Goal: Book appointment/travel/reservation

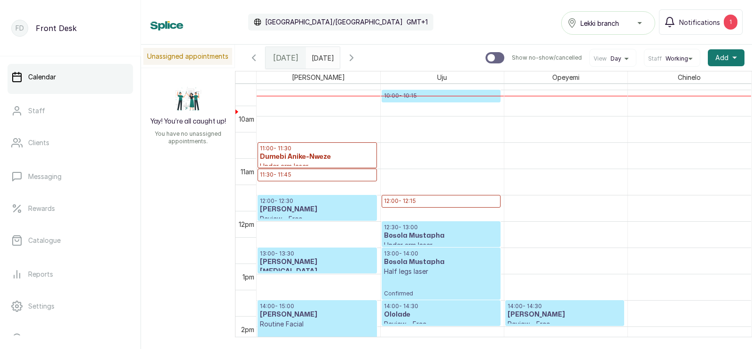
scroll to position [520, 0]
click at [723, 57] on span "Add" at bounding box center [721, 57] width 13 height 9
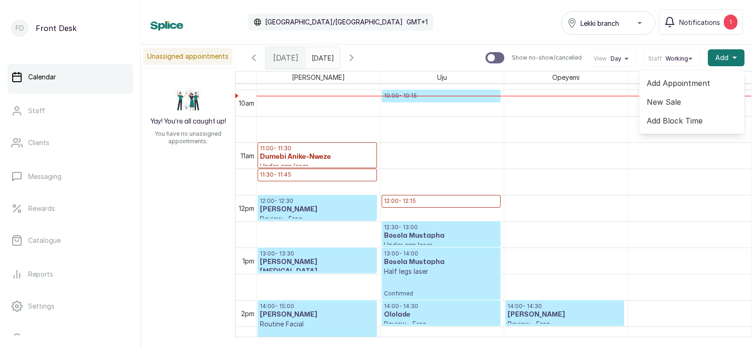
click at [675, 84] on span "Add Appointment" at bounding box center [691, 83] width 90 height 11
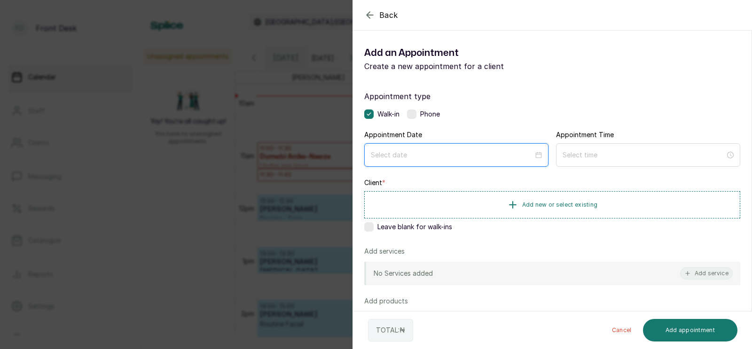
click at [435, 156] on input at bounding box center [452, 155] width 163 height 10
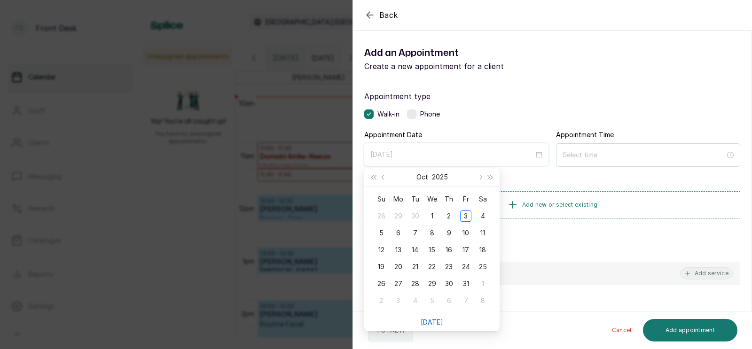
type input "[DATE]"
click at [430, 319] on link "[DATE]" at bounding box center [431, 322] width 23 height 8
type input "[DATE]"
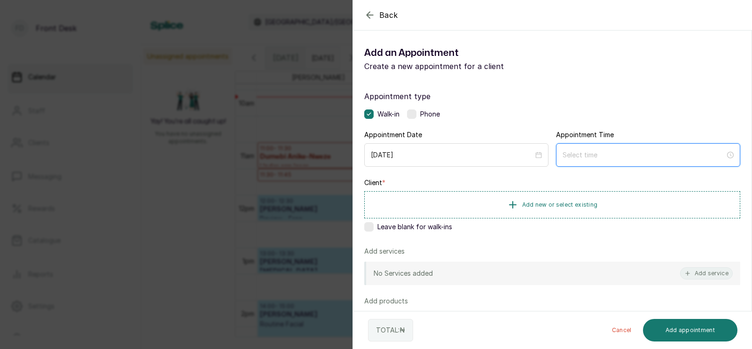
click at [618, 157] on input at bounding box center [643, 155] width 163 height 10
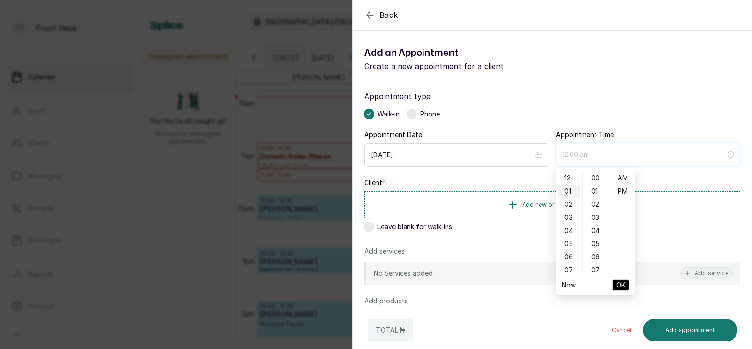
type input "1:00 am"
click at [261, 169] on div "Back Add Appointment Add an Appointment Create a new appointment for a client A…" at bounding box center [376, 174] width 752 height 349
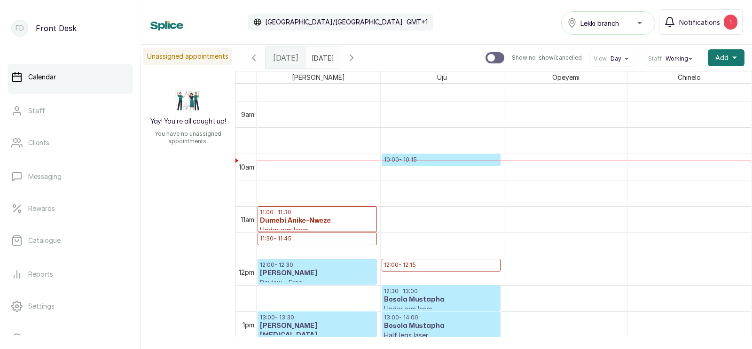
scroll to position [458, 0]
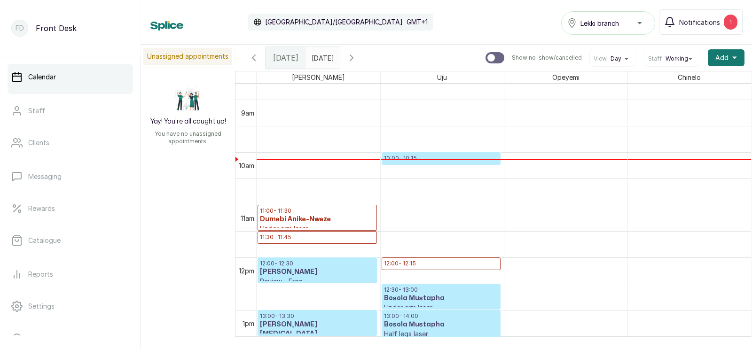
click at [434, 155] on p "10:00 - 10:15" at bounding box center [441, 159] width 114 height 8
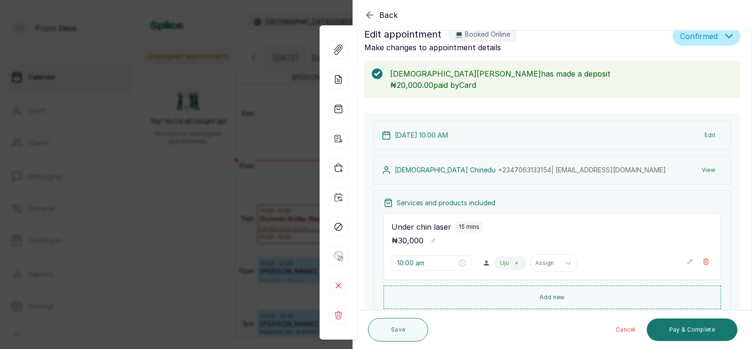
scroll to position [0, 0]
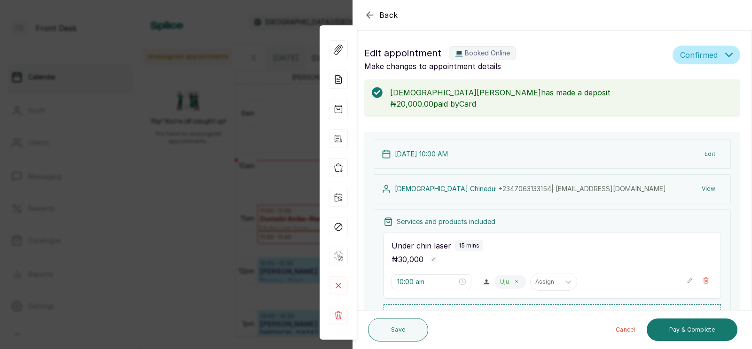
click at [232, 203] on div "Back Appointment Details Edit appointment 💻 Booked Online Make changes to appoi…" at bounding box center [376, 174] width 752 height 349
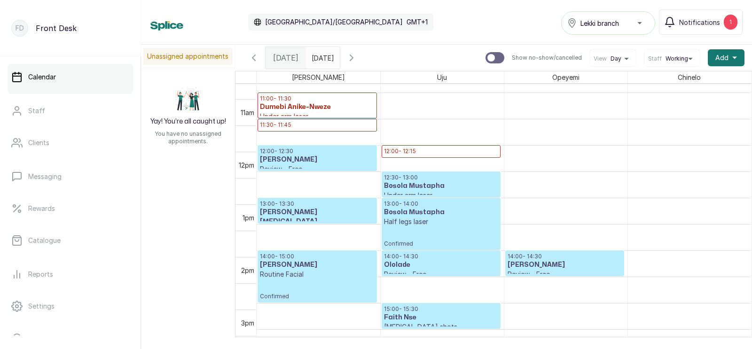
scroll to position [570, 0]
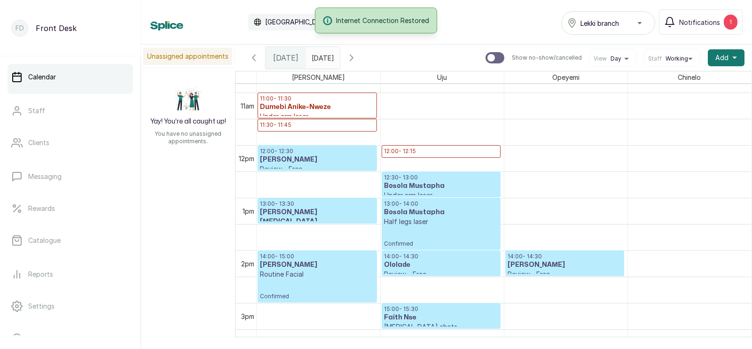
click at [253, 54] on icon "button" at bounding box center [253, 57] width 11 height 11
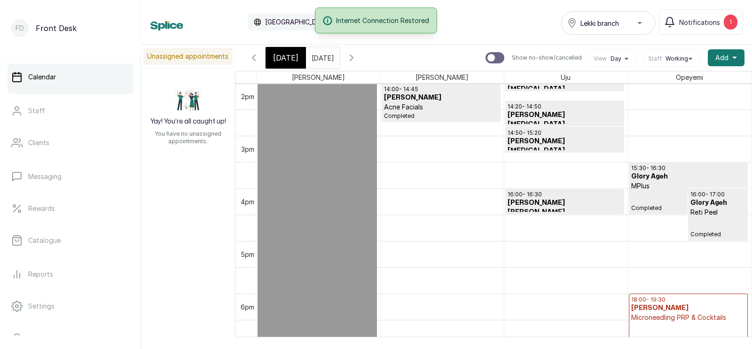
scroll to position [738, 0]
click at [357, 55] on icon "button" at bounding box center [351, 57] width 11 height 11
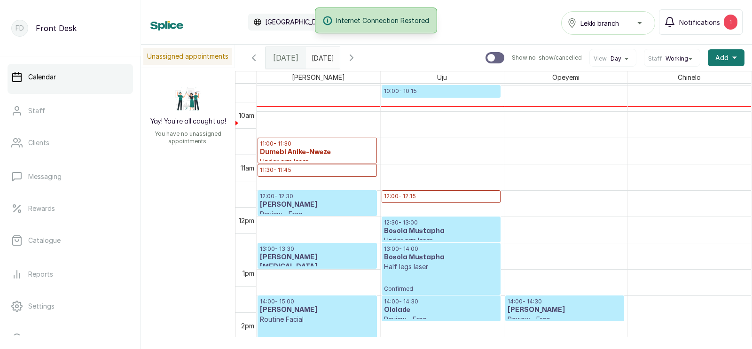
scroll to position [525, 0]
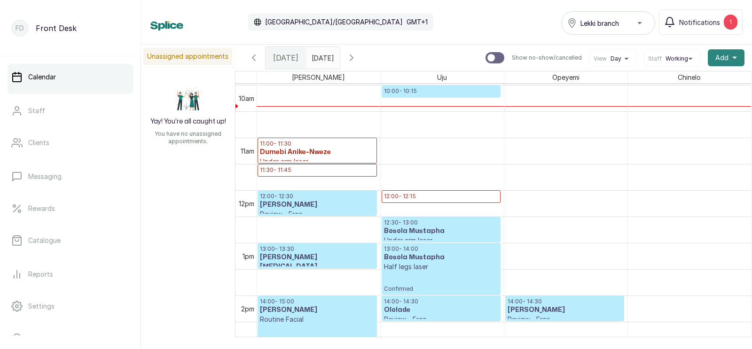
click at [725, 58] on span "Add" at bounding box center [721, 57] width 13 height 9
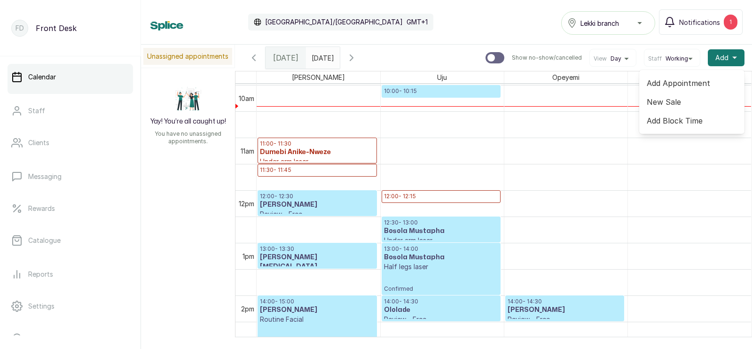
click at [676, 86] on span "Add Appointment" at bounding box center [691, 83] width 90 height 11
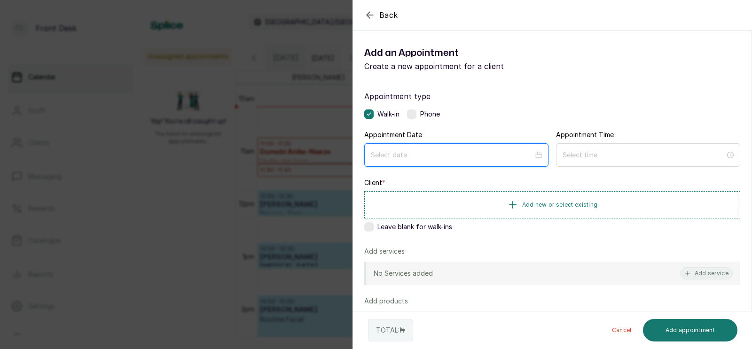
click at [427, 156] on input at bounding box center [452, 155] width 163 height 10
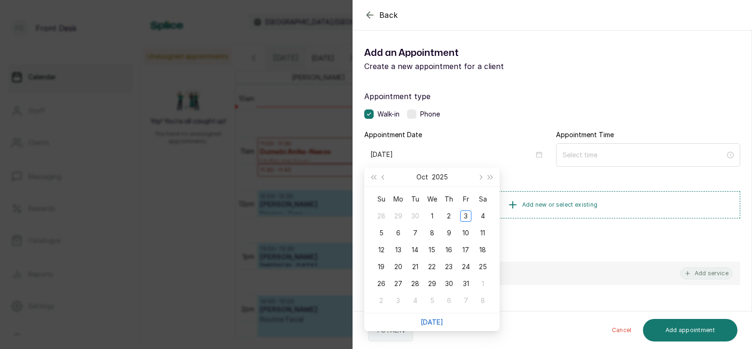
click at [431, 319] on link "[DATE]" at bounding box center [431, 322] width 23 height 8
type input "[DATE]"
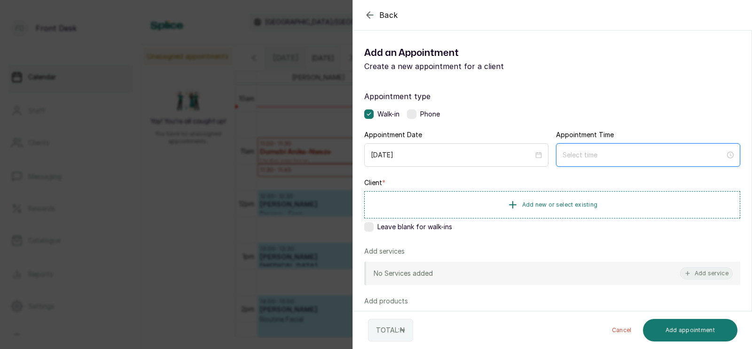
click at [636, 155] on input at bounding box center [643, 155] width 163 height 10
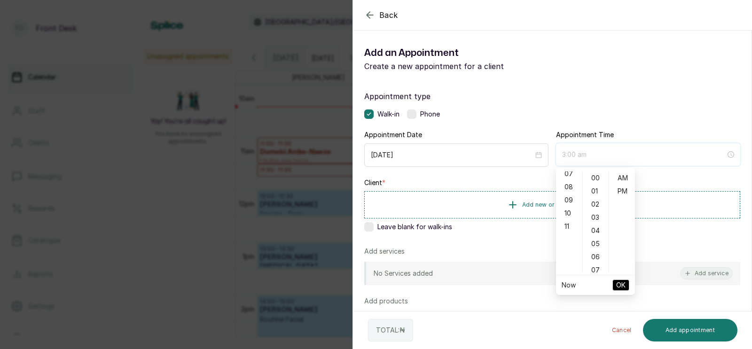
scroll to position [102, 0]
click at [566, 219] on div "11" at bounding box center [569, 220] width 23 height 13
click at [621, 176] on div "AM" at bounding box center [622, 177] width 23 height 13
type input "11:00 am"
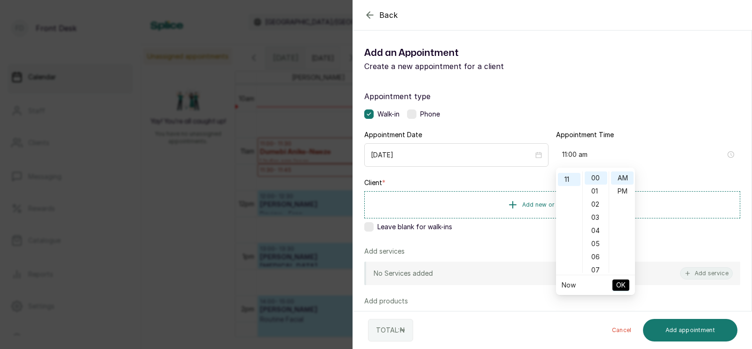
click at [619, 284] on span "OK" at bounding box center [620, 285] width 9 height 18
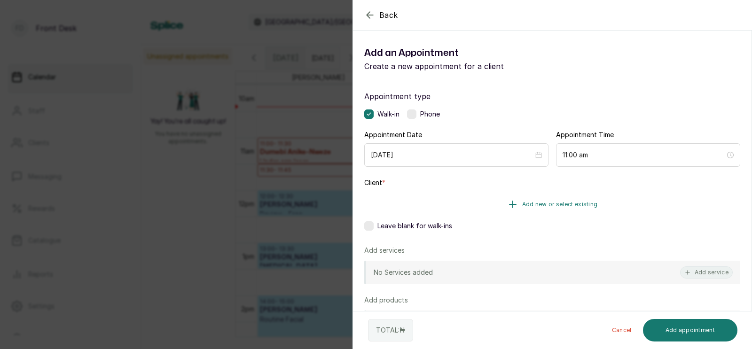
click at [552, 205] on span "Add new or select existing" at bounding box center [560, 205] width 76 height 8
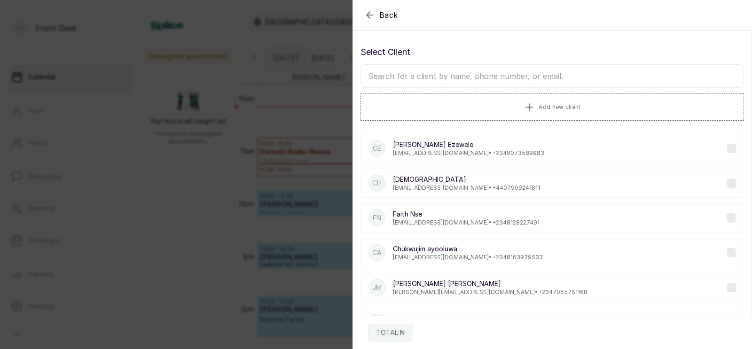
click at [512, 76] on input "text" at bounding box center [551, 75] width 383 height 23
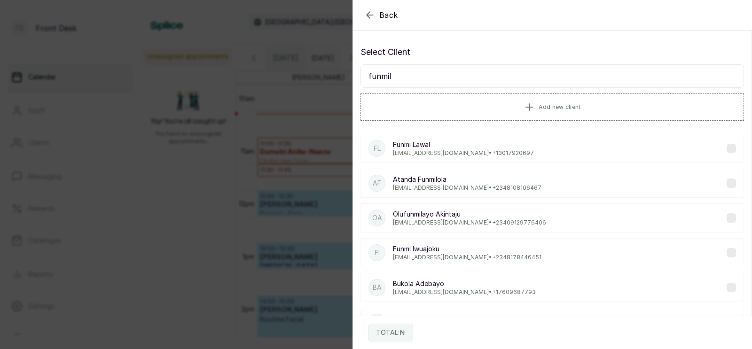
type input "funmilo"
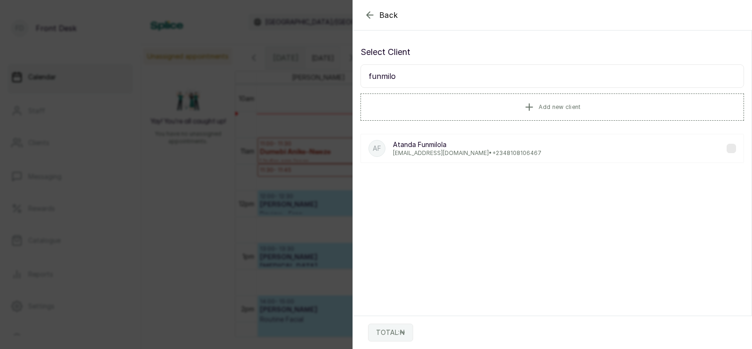
click at [459, 146] on p "[PERSON_NAME]" at bounding box center [467, 144] width 148 height 9
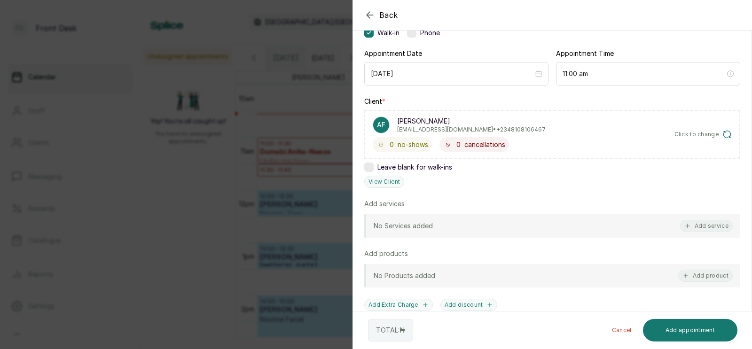
scroll to position [88, 0]
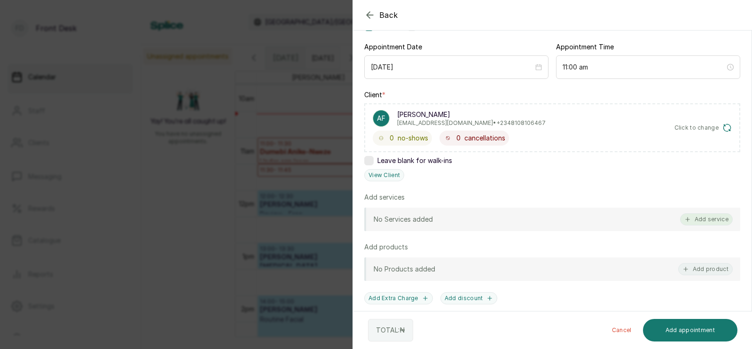
click at [706, 217] on button "Add service" at bounding box center [706, 219] width 53 height 12
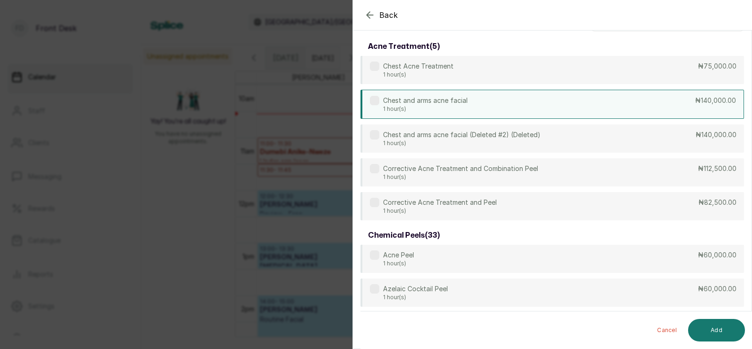
scroll to position [0, 0]
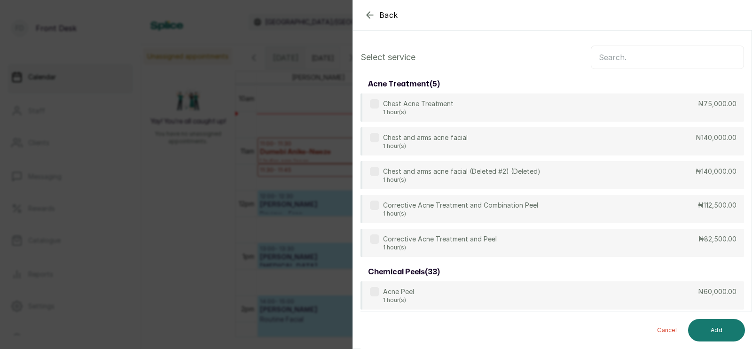
click at [626, 57] on input "text" at bounding box center [666, 57] width 153 height 23
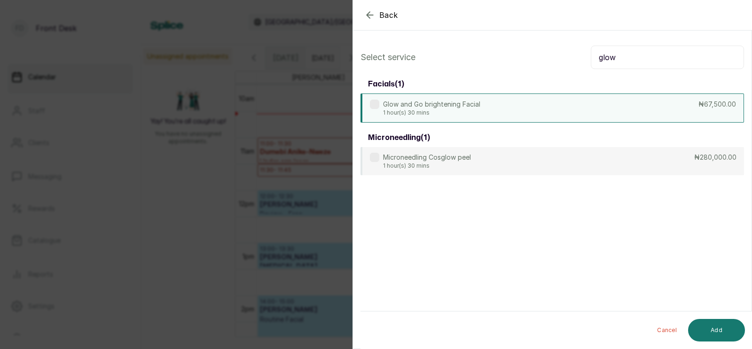
type input "glow"
click at [515, 102] on div "Glow and Go brightening Facial 1 hour(s) 30 mins ₦67,500.00" at bounding box center [551, 107] width 383 height 29
click at [708, 326] on button "Add" at bounding box center [716, 330] width 57 height 23
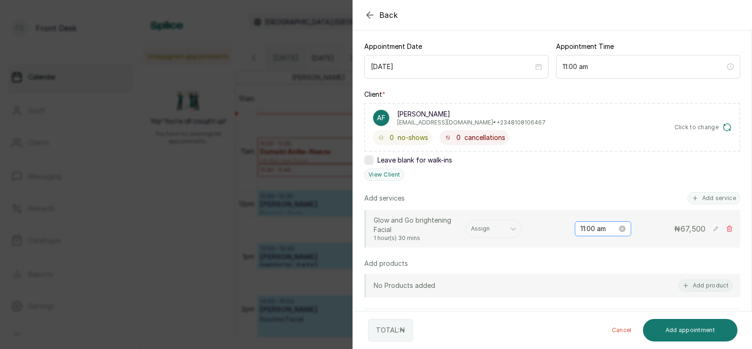
scroll to position [109, 0]
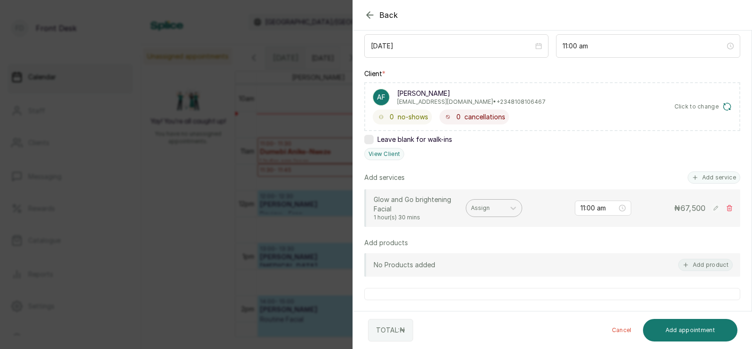
click at [482, 204] on div at bounding box center [485, 208] width 29 height 8
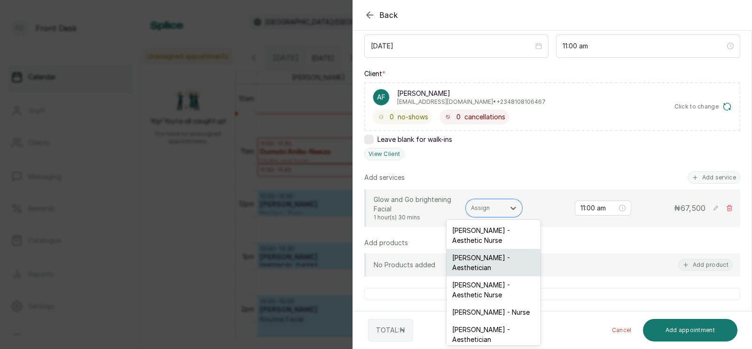
click at [481, 259] on div "[PERSON_NAME] - Aesthetician" at bounding box center [493, 262] width 94 height 27
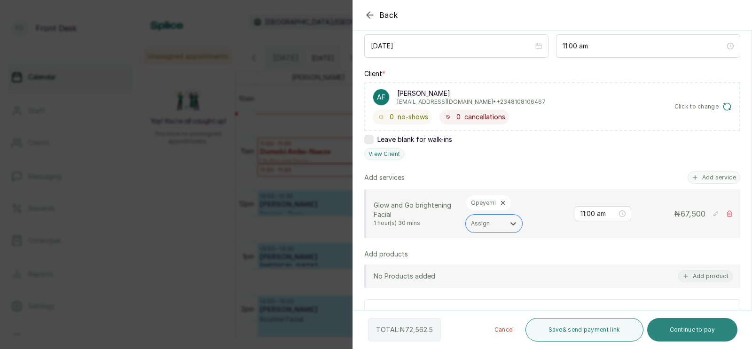
click at [674, 329] on button "Continue to pay" at bounding box center [692, 329] width 91 height 23
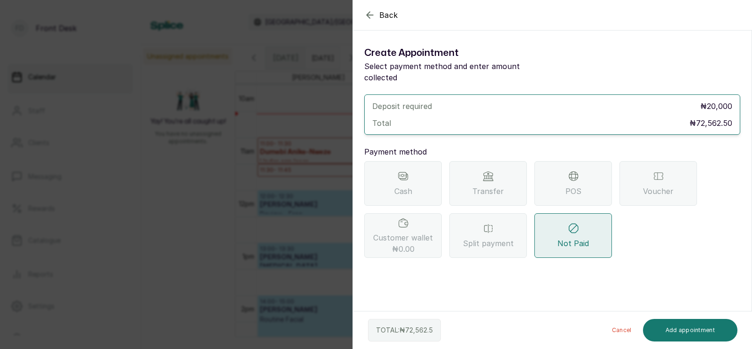
scroll to position [0, 0]
click at [476, 186] on span "Transfer" at bounding box center [487, 191] width 31 height 11
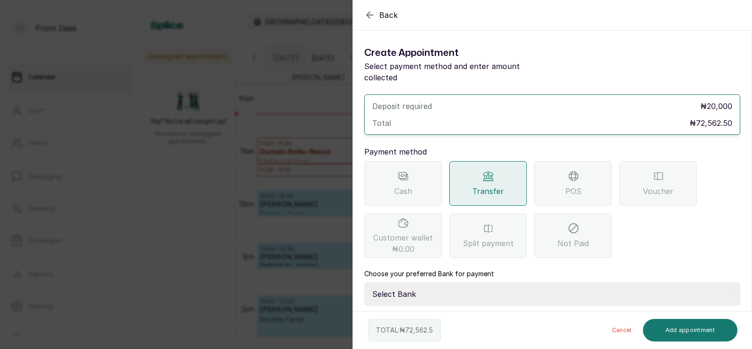
scroll to position [41, 0]
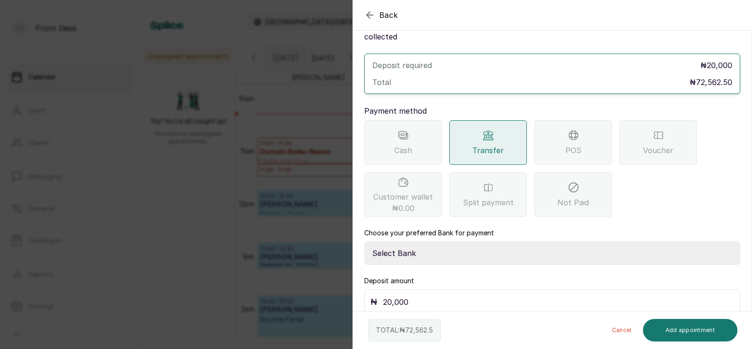
click at [422, 245] on select "Select Bank [PERSON_NAME] Fairmoney Microfinance Bank SKN ANALYTICS MED AESTH. …" at bounding box center [552, 252] width 376 height 23
select select "43272bc0-21c6-4b19-b9fb-c2093b8603c2"
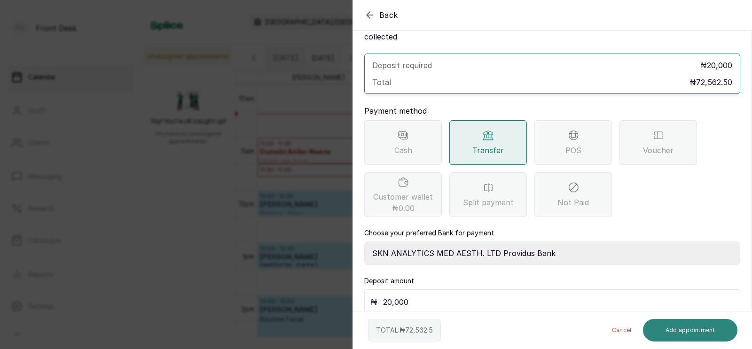
click at [692, 332] on button "Add appointment" at bounding box center [690, 330] width 95 height 23
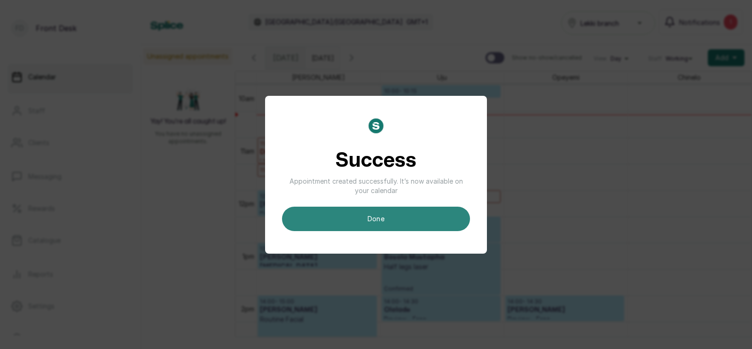
click at [403, 225] on button "done" at bounding box center [376, 219] width 188 height 24
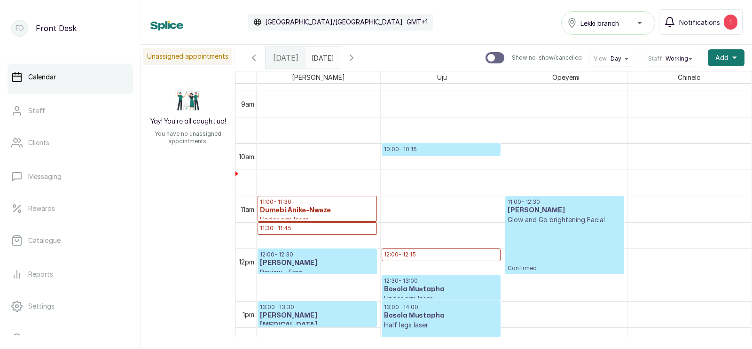
scroll to position [455, 0]
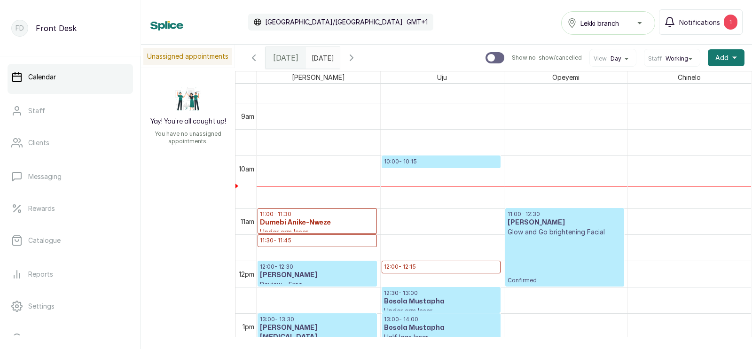
click at [674, 58] on span "Working" at bounding box center [676, 59] width 23 height 8
click at [658, 105] on span "All" at bounding box center [672, 103] width 40 height 8
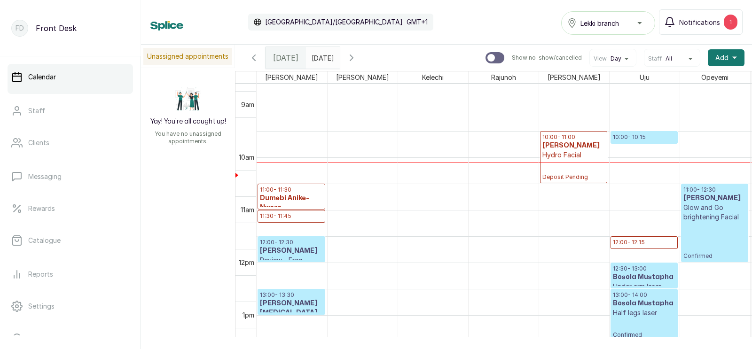
scroll to position [479, 0]
click at [567, 151] on p "Hydro Facial" at bounding box center [573, 154] width 62 height 9
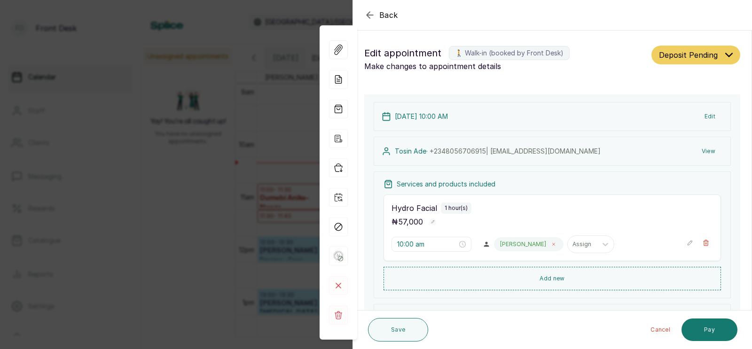
click at [551, 244] on icon at bounding box center [553, 244] width 5 height 5
click at [499, 242] on div at bounding box center [509, 244] width 20 height 8
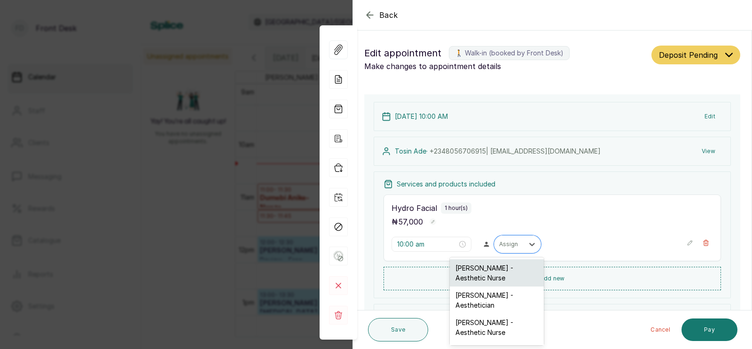
click at [496, 267] on div "[PERSON_NAME] - Aesthetic Nurse" at bounding box center [497, 272] width 94 height 27
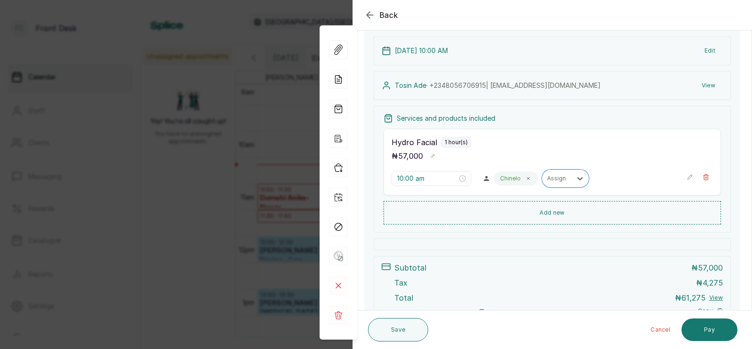
scroll to position [140, 0]
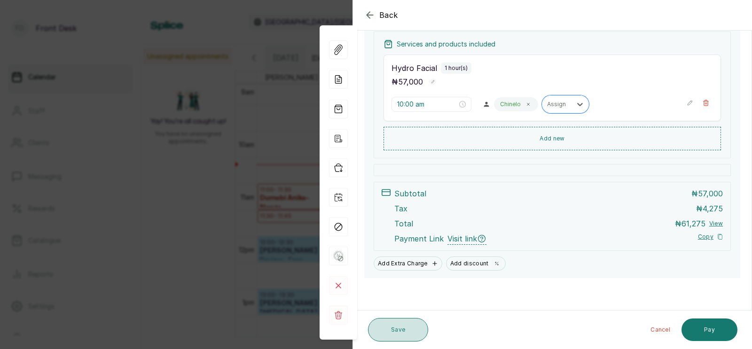
click at [396, 329] on button "Save" at bounding box center [398, 329] width 60 height 23
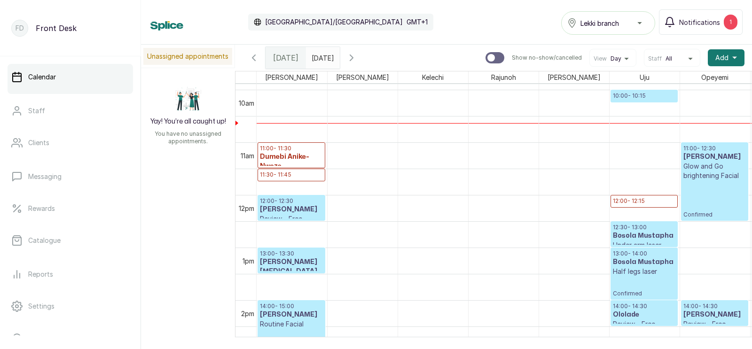
scroll to position [529, 0]
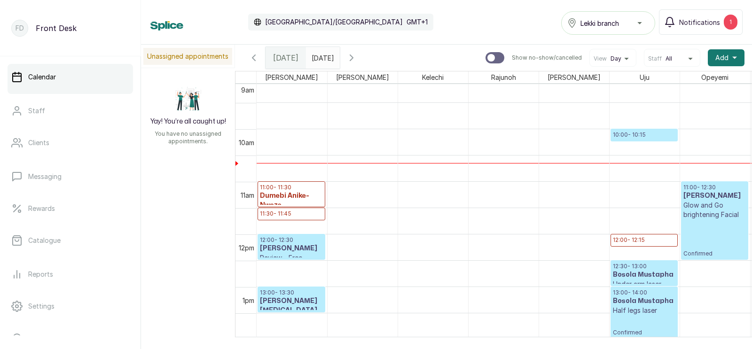
click at [667, 58] on span "All" at bounding box center [668, 59] width 7 height 8
click at [668, 87] on span "Working" at bounding box center [672, 88] width 40 height 8
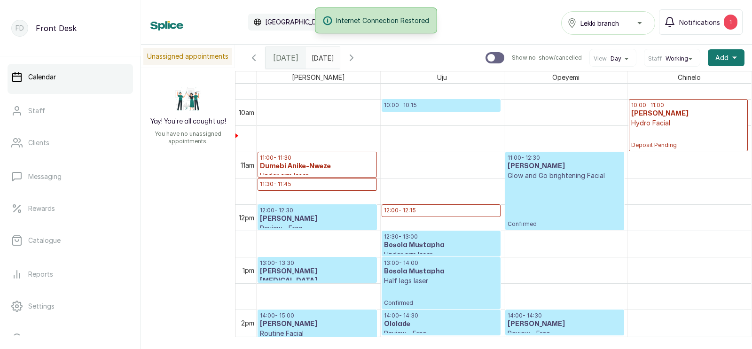
scroll to position [510, 0]
click at [662, 133] on p "Deposit Pending" at bounding box center [688, 139] width 115 height 21
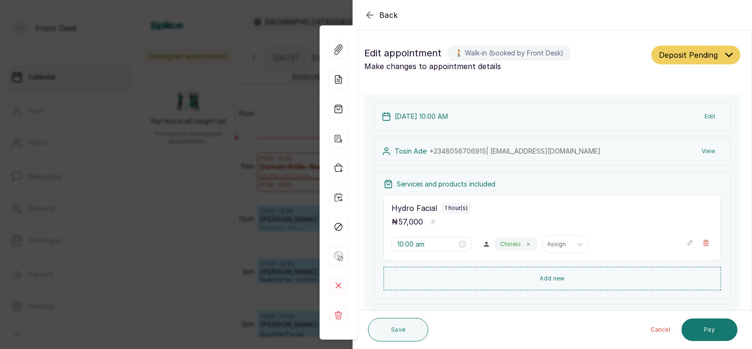
click at [705, 148] on button "View" at bounding box center [708, 151] width 29 height 17
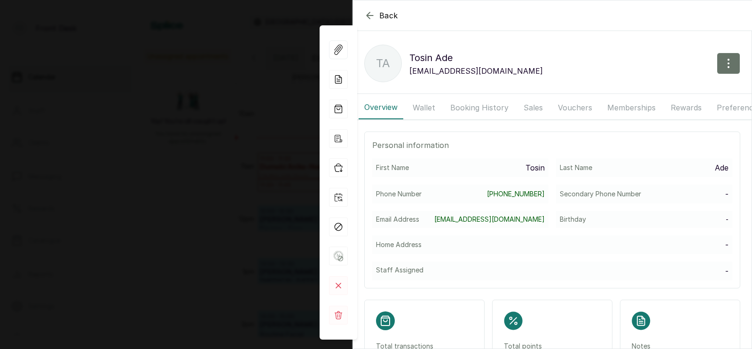
click at [472, 107] on button "Booking History" at bounding box center [479, 107] width 70 height 23
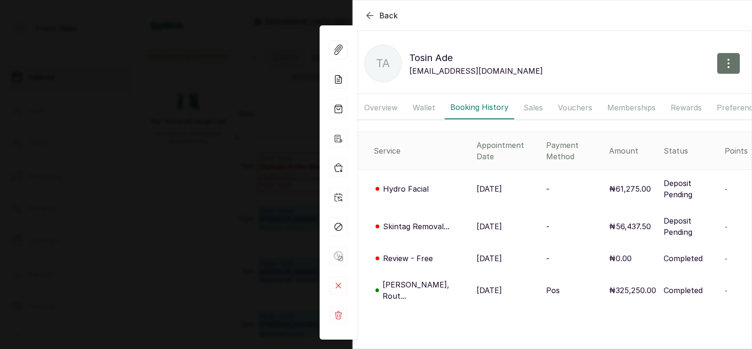
click at [476, 221] on p "[DATE]" at bounding box center [488, 226] width 25 height 11
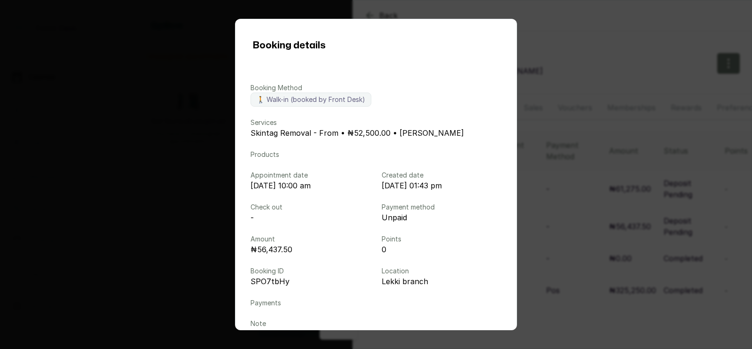
click at [569, 214] on div "Booking details Booking Method 🚶 Walk-in (booked by Front Desk) Services Skinta…" at bounding box center [376, 174] width 752 height 349
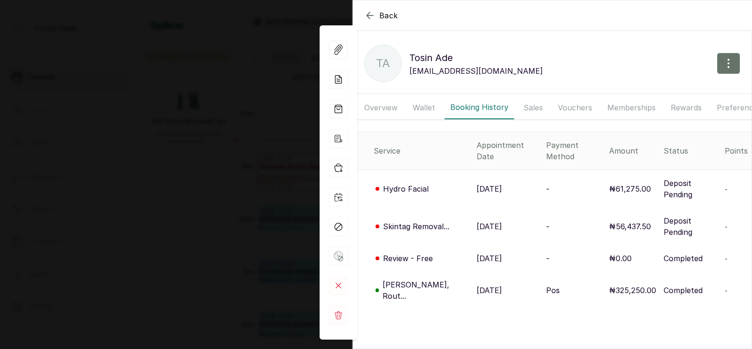
click at [476, 285] on p "[DATE]" at bounding box center [488, 290] width 25 height 11
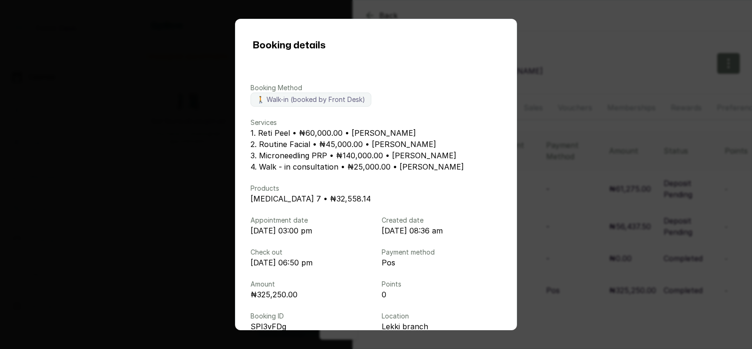
click at [572, 155] on div "Booking details Booking Method 🚶 Walk-in (booked by Front Desk) Services 1. Ret…" at bounding box center [376, 174] width 752 height 349
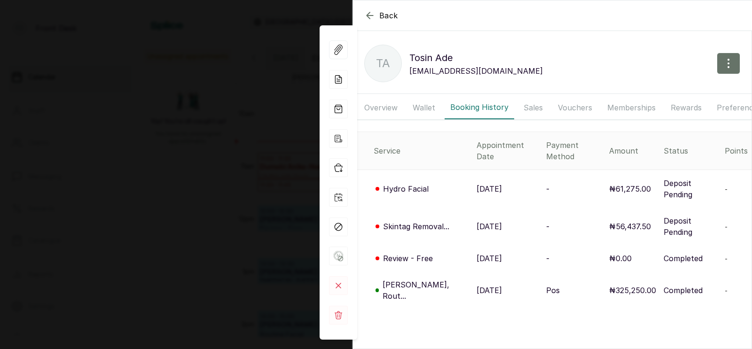
click at [476, 285] on p "[DATE]" at bounding box center [488, 290] width 25 height 11
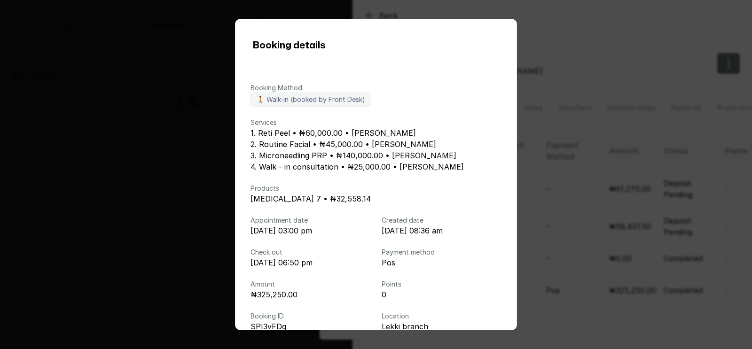
click at [595, 203] on div "Booking details Booking Method 🚶 Walk-in (booked by Front Desk) Services 1. Ret…" at bounding box center [376, 174] width 752 height 349
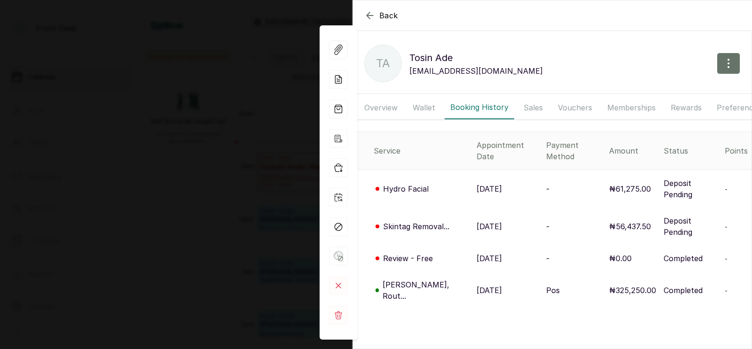
click at [268, 201] on div "Back [PERSON_NAME] TA [PERSON_NAME] [EMAIL_ADDRESS][DOMAIN_NAME] Overview Walle…" at bounding box center [376, 174] width 752 height 349
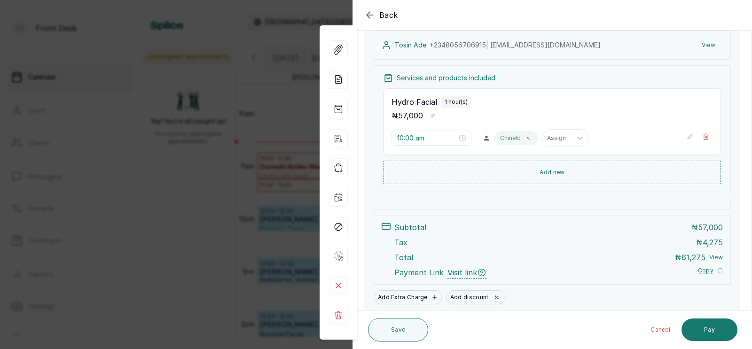
scroll to position [141, 0]
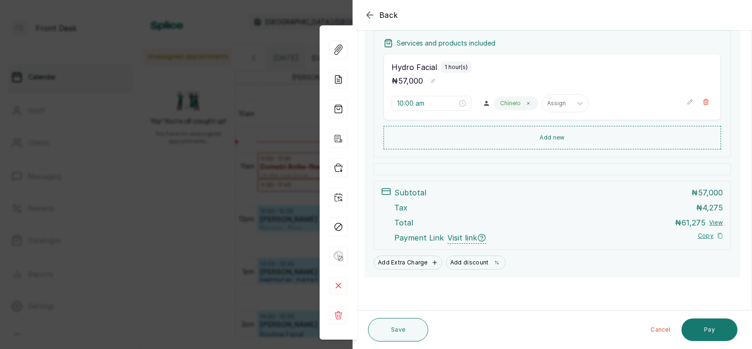
click at [251, 204] on div "Back Appointment Details Edit appointment 🚶 Walk-in (booked by Front Desk) Make…" at bounding box center [376, 174] width 752 height 349
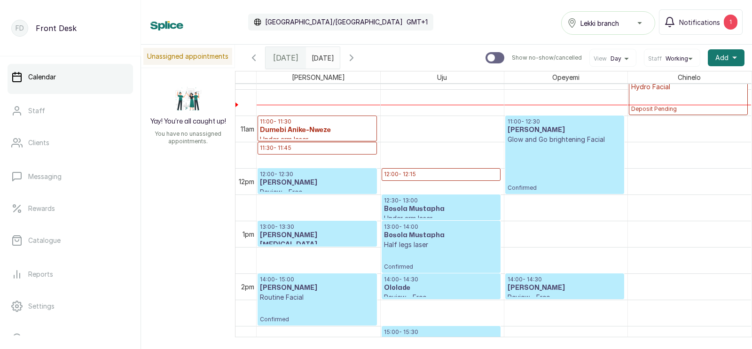
scroll to position [511, 0]
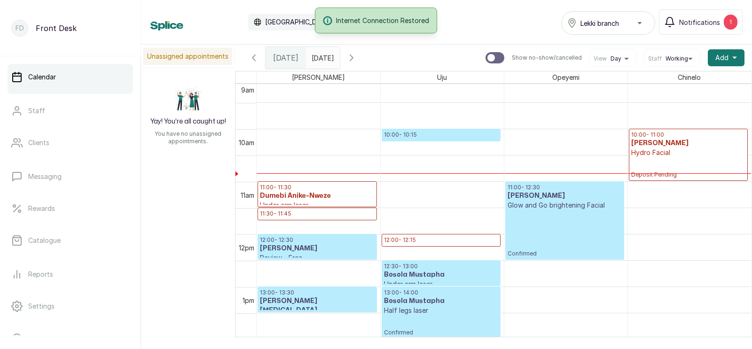
click at [438, 137] on p "10:00 - 10:15" at bounding box center [441, 135] width 114 height 8
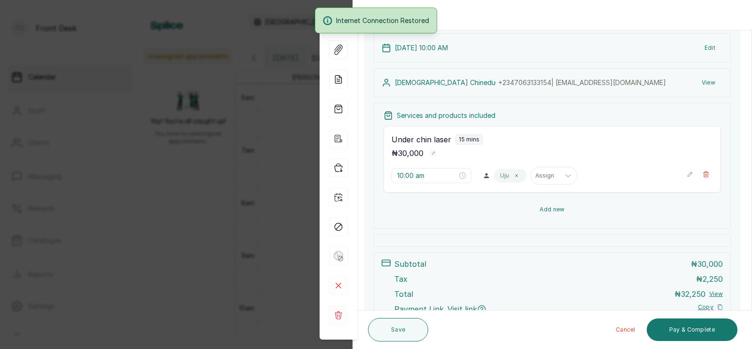
scroll to position [0, 0]
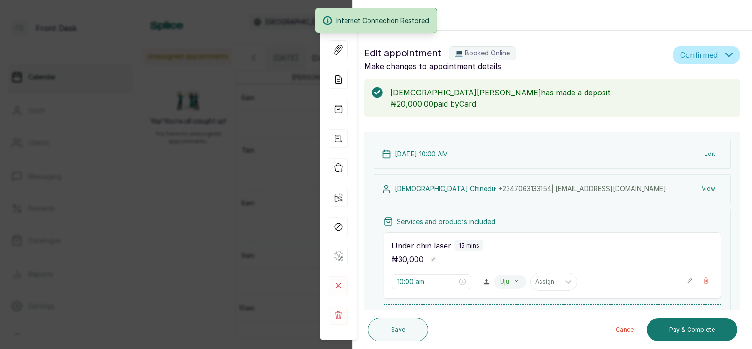
click at [242, 149] on div "Back Appointment Details Edit appointment 💻 Booked Online Make changes to appoi…" at bounding box center [376, 174] width 752 height 349
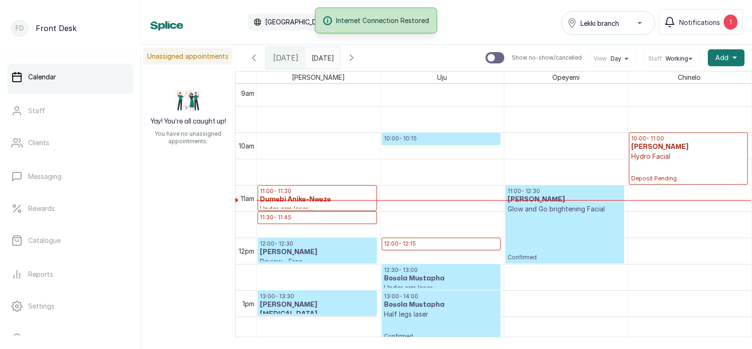
scroll to position [480, 0]
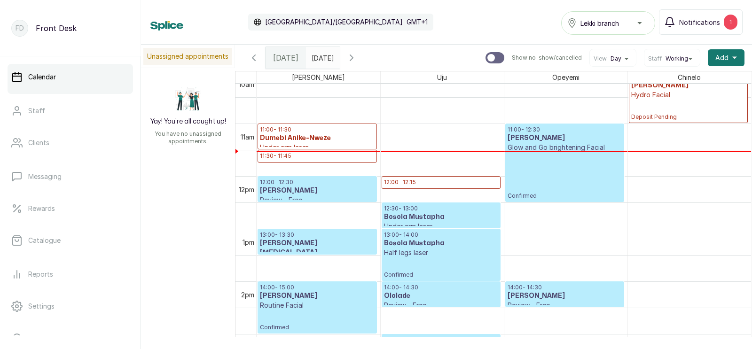
click at [320, 55] on input "text" at bounding box center [313, 55] width 15 height 16
type input "dd/MM/yyyy"
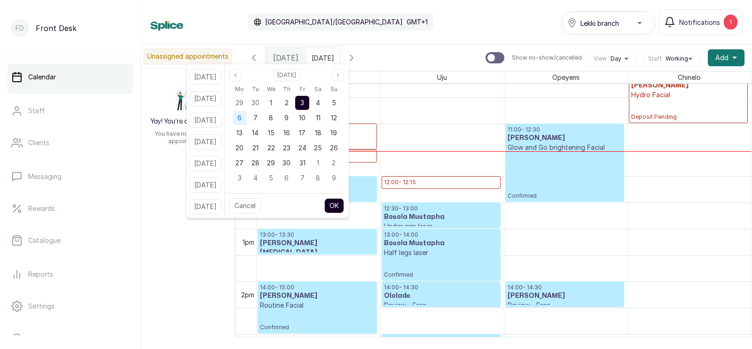
click at [241, 120] on span "6" at bounding box center [239, 118] width 4 height 8
click at [344, 205] on button "OK" at bounding box center [334, 205] width 20 height 15
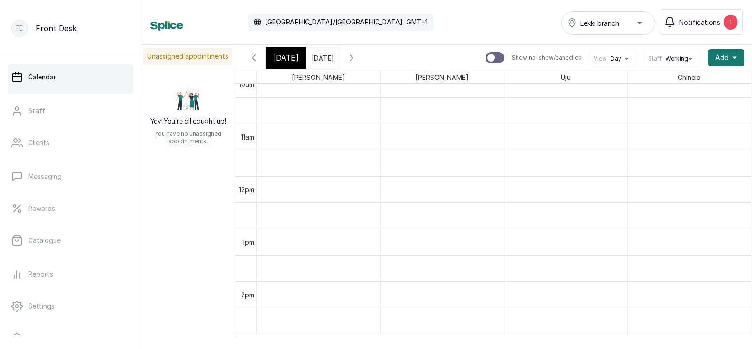
type input "[DATE]"
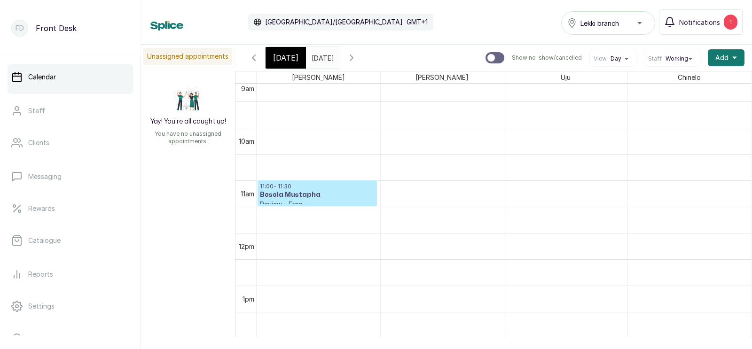
click at [286, 55] on span "[DATE]" at bounding box center [285, 57] width 25 height 11
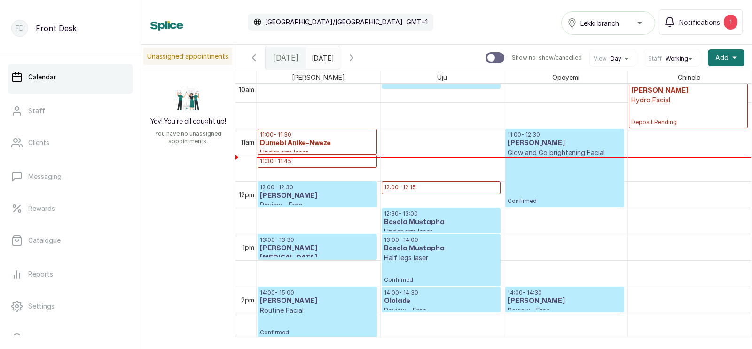
click at [307, 145] on h3 "Dumebi Anike-Nweze" at bounding box center [317, 143] width 115 height 9
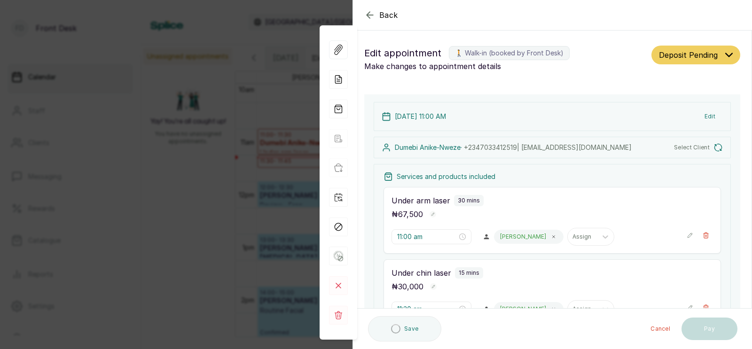
type input "11:00 am"
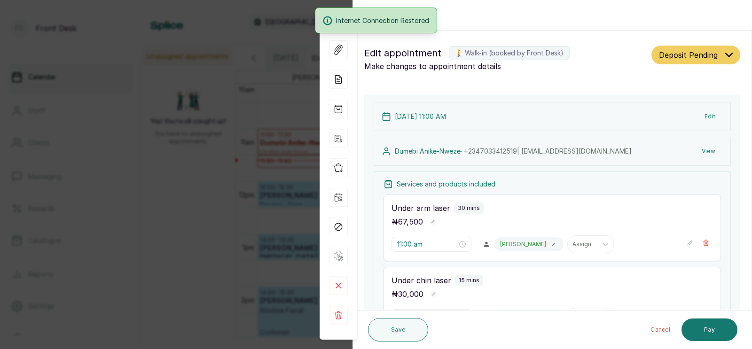
click at [223, 136] on div "Back Appointment Details Edit appointment 🚶 Walk-in (booked by Front Desk) Make…" at bounding box center [376, 174] width 752 height 349
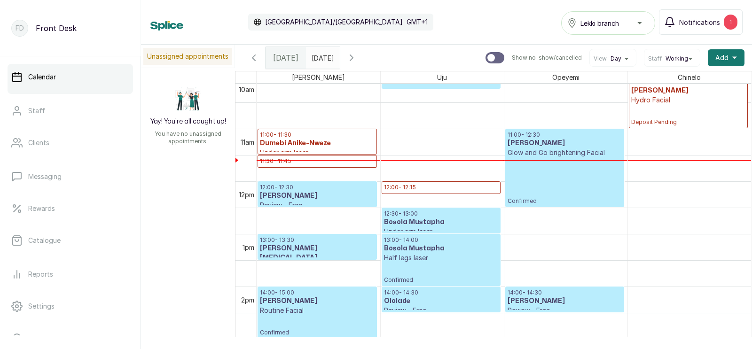
click at [292, 147] on h3 "Dumebi Anike-Nweze" at bounding box center [317, 143] width 115 height 9
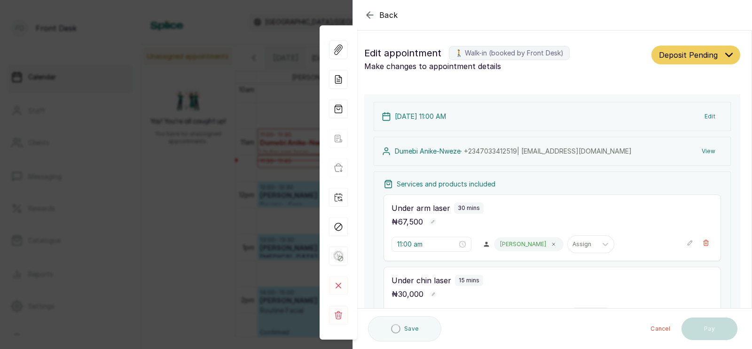
scroll to position [90, 0]
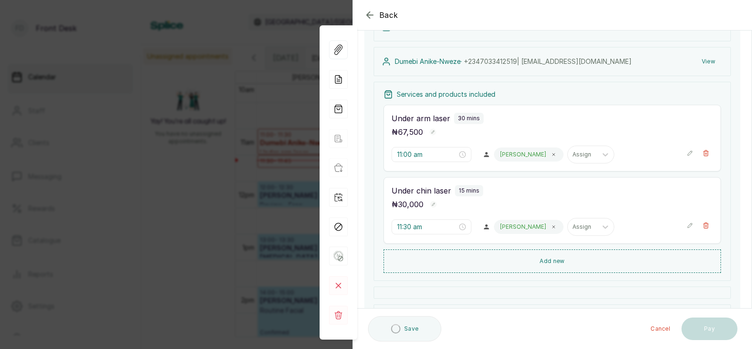
click at [704, 70] on button "View" at bounding box center [708, 61] width 29 height 17
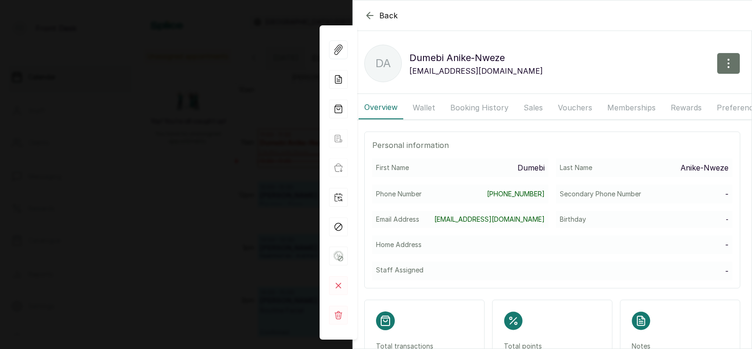
scroll to position [0, 0]
click at [472, 103] on button "Booking History" at bounding box center [479, 107] width 70 height 23
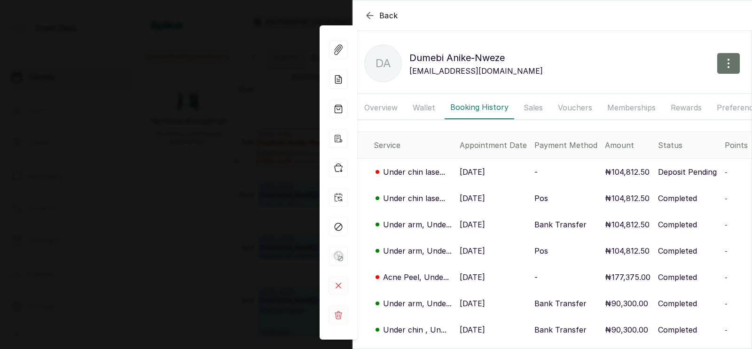
click at [475, 198] on p "[DATE]" at bounding box center [471, 198] width 25 height 11
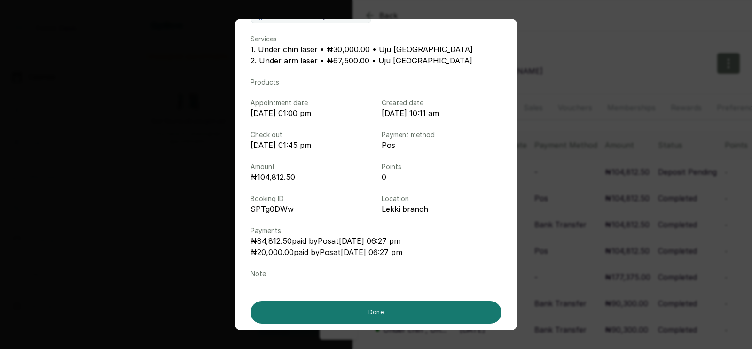
scroll to position [88, 0]
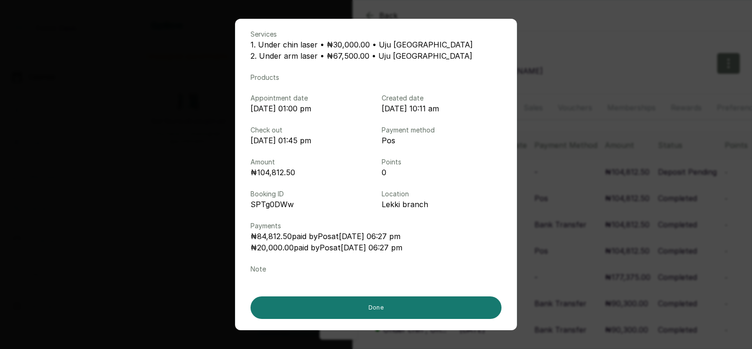
click at [572, 153] on div "Booking details Booking Method 🚶 Walk-in (booked by Front Desk) Services 1. Und…" at bounding box center [376, 174] width 752 height 349
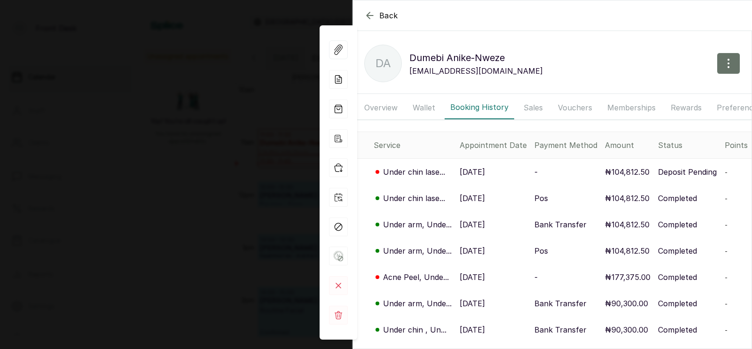
click at [231, 183] on div "Back Dumebi Anike-Nweze DA Dumebi Anike-Nweze [EMAIL_ADDRESS][DOMAIN_NAME] Over…" at bounding box center [376, 174] width 752 height 349
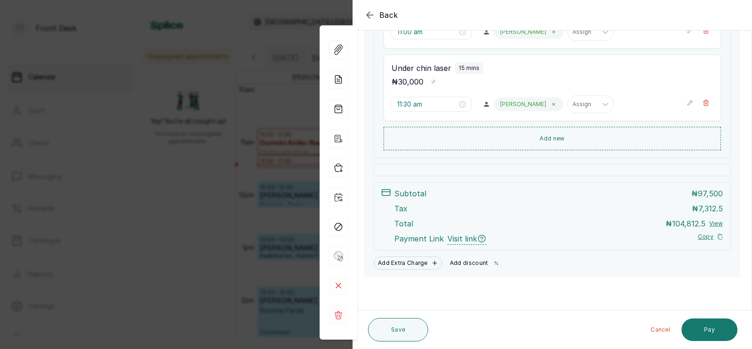
scroll to position [213, 0]
click at [478, 258] on button "Add discount" at bounding box center [475, 262] width 59 height 13
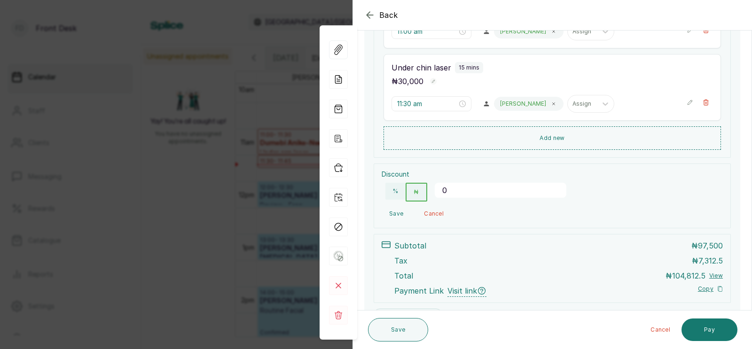
click at [451, 194] on input "0" at bounding box center [501, 190] width 132 height 15
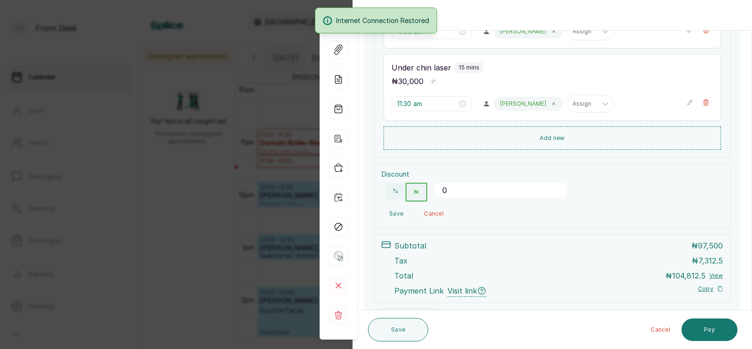
click at [272, 170] on div "Back Appointment Details Edit appointment 🚶 Walk-in (booked by Front Desk) Make…" at bounding box center [376, 174] width 752 height 349
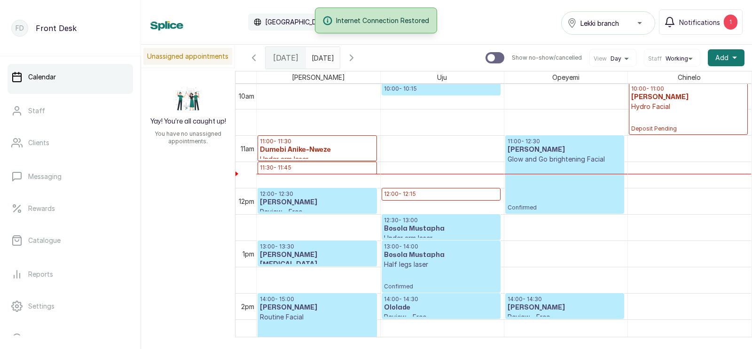
scroll to position [504, 0]
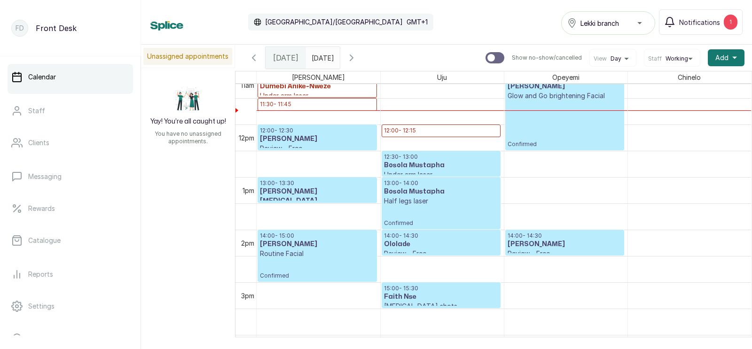
click at [353, 58] on icon "button" at bounding box center [351, 58] width 3 height 6
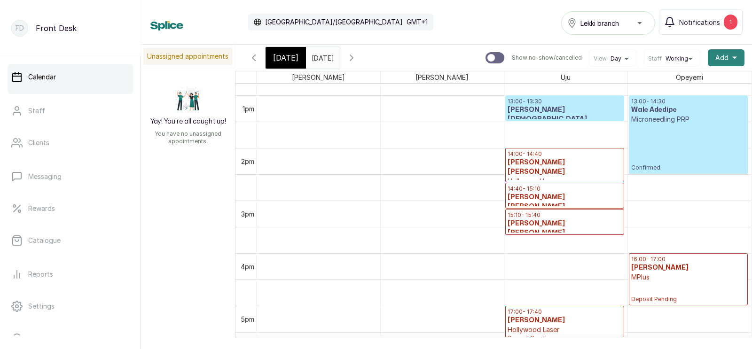
click at [726, 54] on span "Add" at bounding box center [721, 57] width 13 height 9
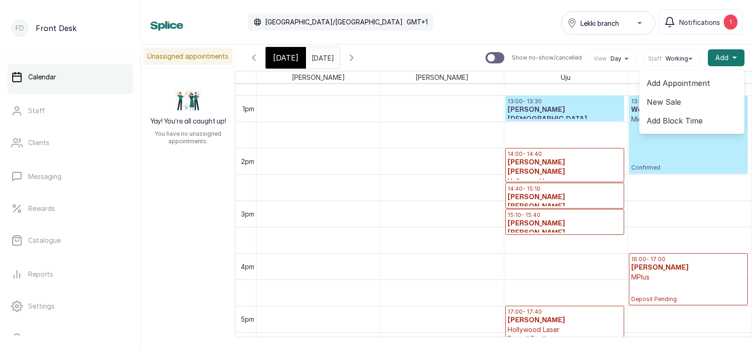
click at [676, 83] on span "Add Appointment" at bounding box center [691, 83] width 90 height 11
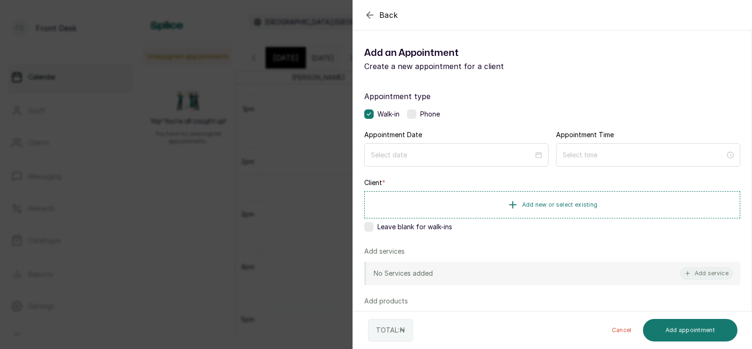
click at [676, 83] on span "Add Appointment" at bounding box center [693, 82] width 85 height 11
click at [433, 157] on input at bounding box center [452, 155] width 163 height 10
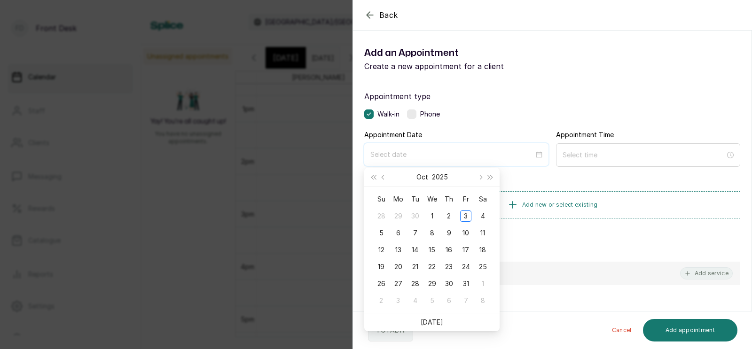
click at [433, 157] on input at bounding box center [451, 154] width 163 height 10
type input "[DATE]"
click at [480, 175] on span "Next month (PageDown)" at bounding box center [479, 177] width 5 height 5
type input "[DATE]"
click at [465, 249] on div "14" at bounding box center [465, 249] width 11 height 11
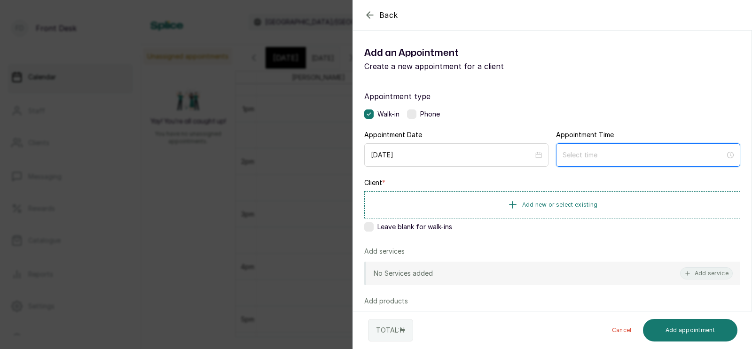
click at [619, 157] on input at bounding box center [643, 155] width 163 height 10
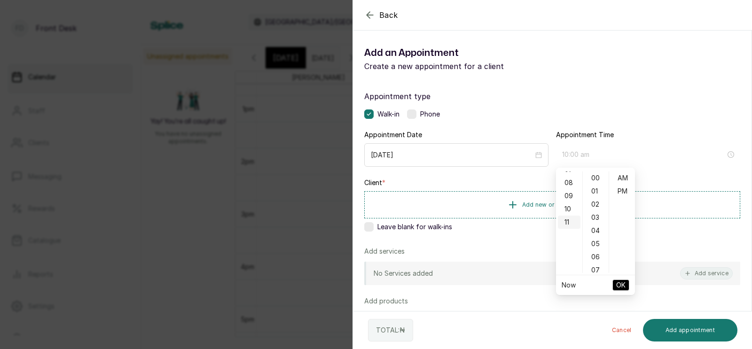
click at [566, 222] on div "11" at bounding box center [569, 222] width 23 height 13
click at [623, 176] on div "AM" at bounding box center [622, 177] width 23 height 13
type input "11:00 am"
click at [618, 283] on span "OK" at bounding box center [620, 285] width 9 height 18
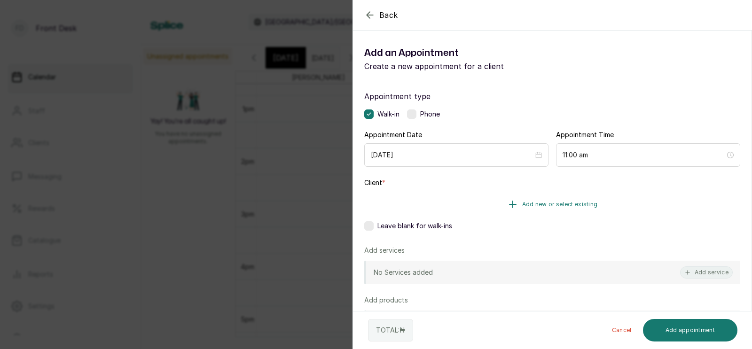
click at [559, 202] on span "Add new or select existing" at bounding box center [560, 205] width 76 height 8
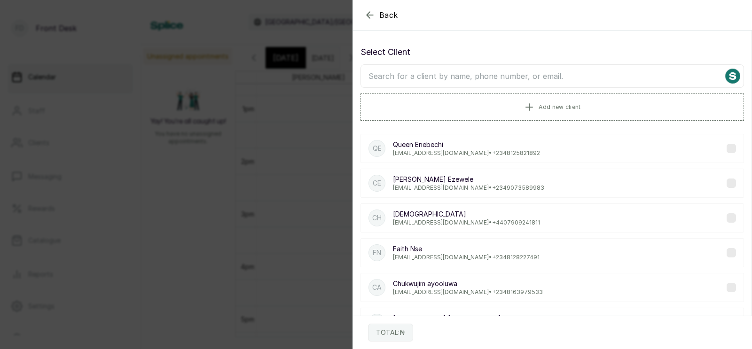
click at [512, 77] on input "text" at bounding box center [551, 75] width 383 height 23
click at [503, 78] on input "text" at bounding box center [551, 75] width 383 height 23
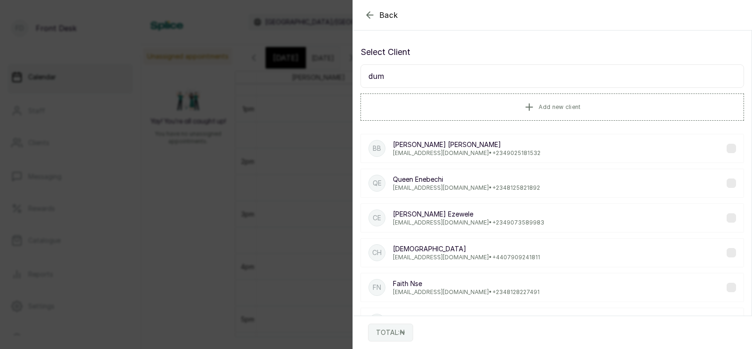
type input "dume"
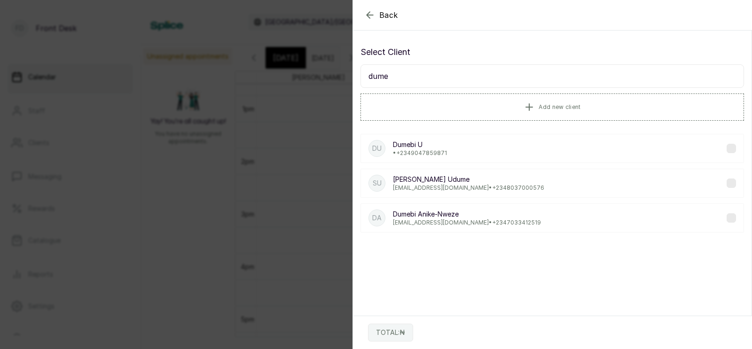
click at [440, 213] on p "Dumebi Anike-Nweze" at bounding box center [467, 214] width 148 height 9
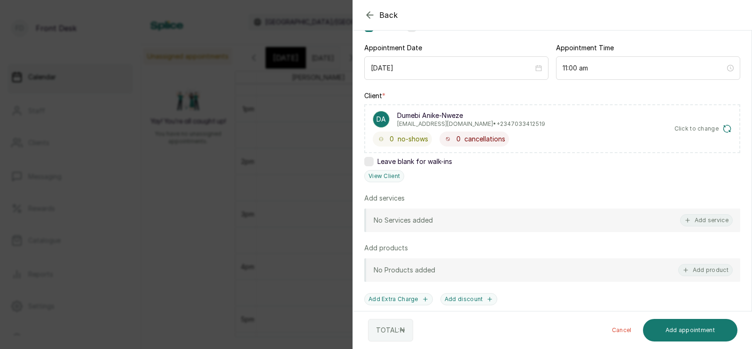
scroll to position [88, 0]
click at [716, 219] on button "Add service" at bounding box center [706, 219] width 53 height 12
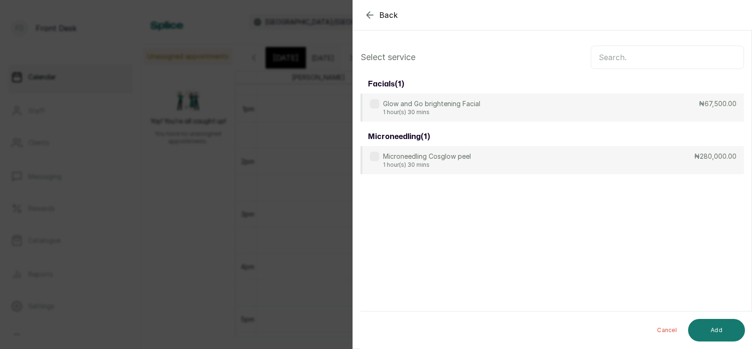
scroll to position [0, 0]
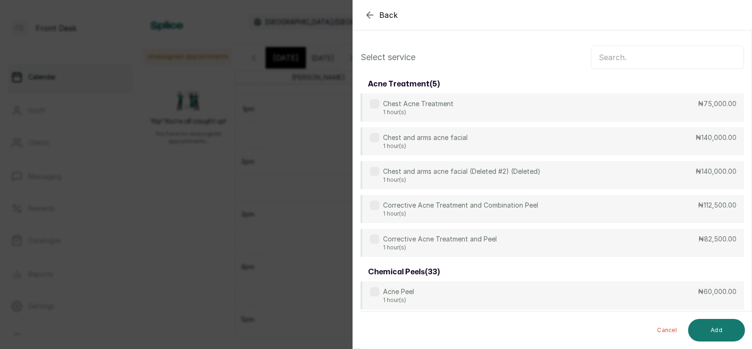
click at [628, 58] on input "text" at bounding box center [666, 57] width 153 height 23
click at [619, 55] on input "text" at bounding box center [666, 57] width 153 height 23
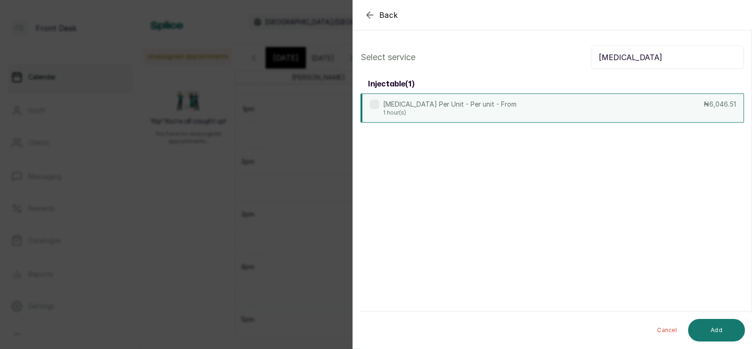
click at [540, 114] on div "[MEDICAL_DATA] Per Unit - Per unit - From 1 hour(s) ₦6,046.51" at bounding box center [551, 107] width 383 height 29
click at [637, 61] on input "[MEDICAL_DATA]" at bounding box center [666, 57] width 153 height 23
type input "b"
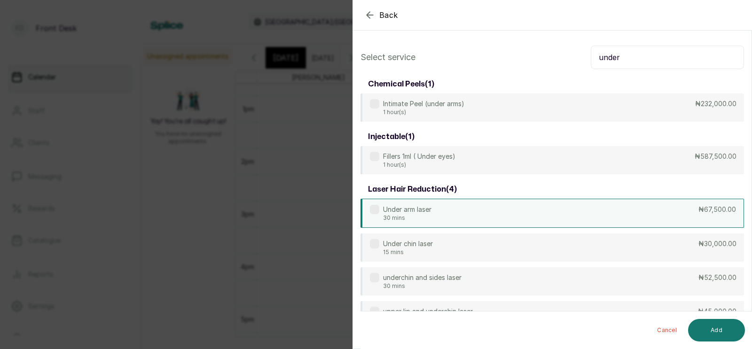
type input "under"
click at [466, 214] on div "Under arm laser 30 mins ₦67,500.00" at bounding box center [551, 213] width 383 height 29
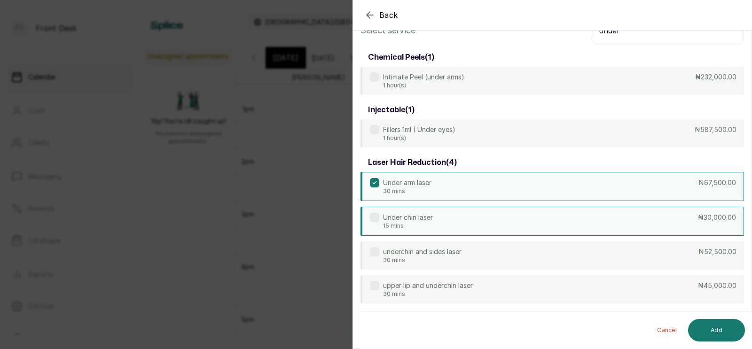
scroll to position [27, 0]
click at [481, 223] on div "Under chin laser 15 mins ₦30,000.00" at bounding box center [551, 221] width 383 height 29
click at [714, 332] on button "Add" at bounding box center [716, 330] width 57 height 23
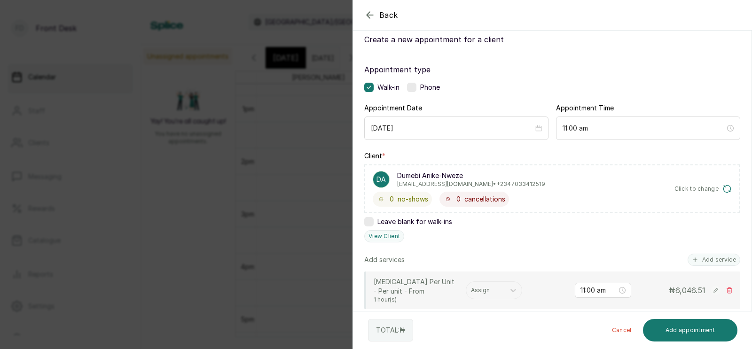
scroll to position [135, 0]
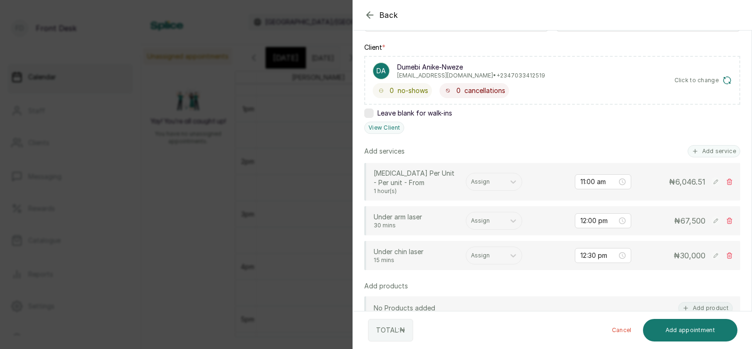
click at [729, 181] on icon at bounding box center [729, 182] width 5 height 6
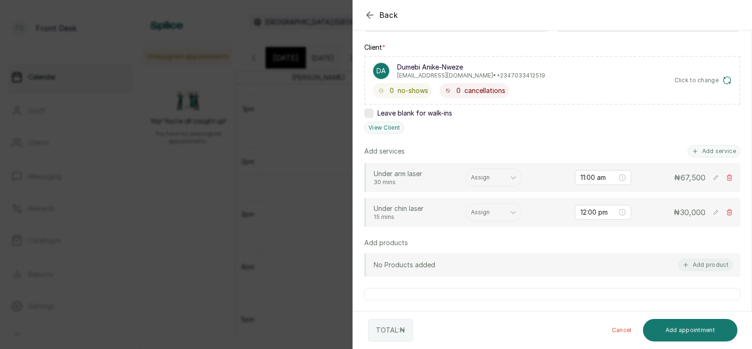
type input "12:00 pm"
type input "12:30 pm"
click at [597, 176] on input "12:00 pm" at bounding box center [598, 177] width 37 height 10
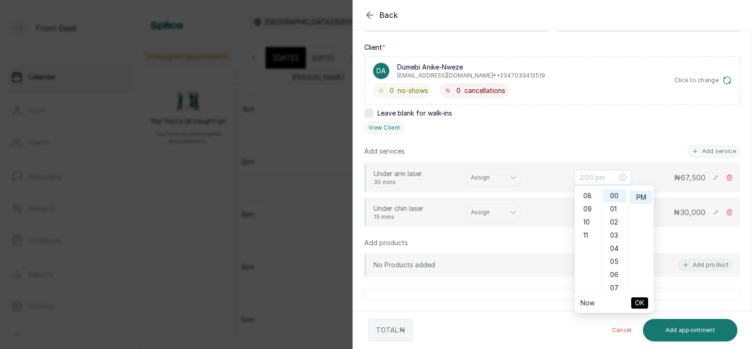
scroll to position [101, 0]
click at [585, 234] on div "11" at bounding box center [587, 239] width 23 height 13
click at [641, 195] on div "AM" at bounding box center [640, 195] width 23 height 13
type input "11:00 am"
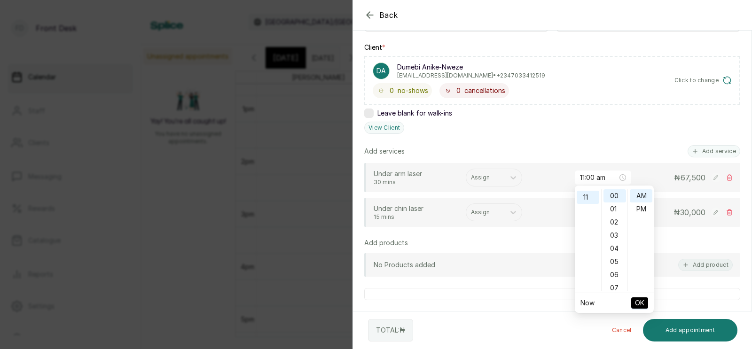
click at [635, 301] on span "OK" at bounding box center [639, 303] width 9 height 18
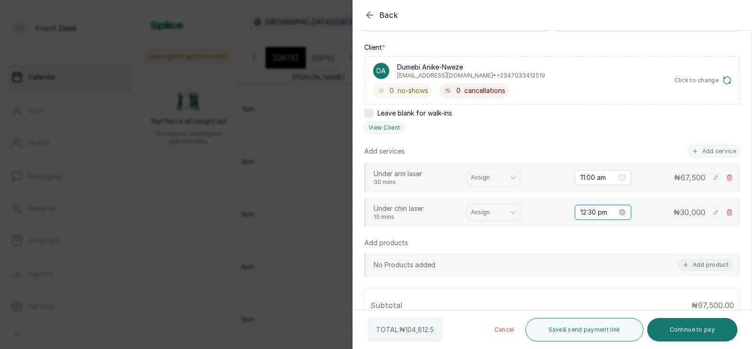
click at [595, 211] on input "12:30 pm" at bounding box center [598, 212] width 37 height 10
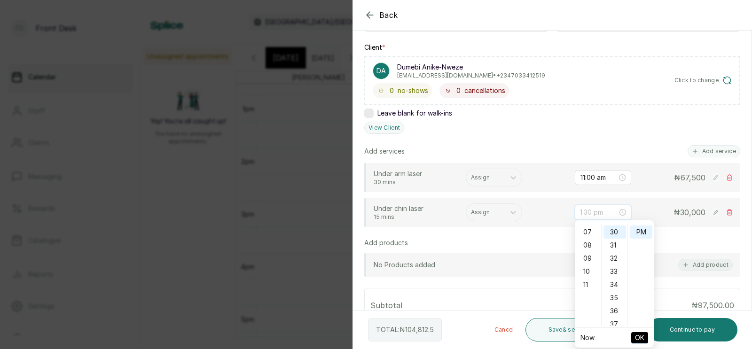
scroll to position [95, 0]
click at [585, 278] on div "11" at bounding box center [587, 279] width 23 height 13
click at [643, 229] on div "AM" at bounding box center [640, 230] width 23 height 13
type input "11:30 am"
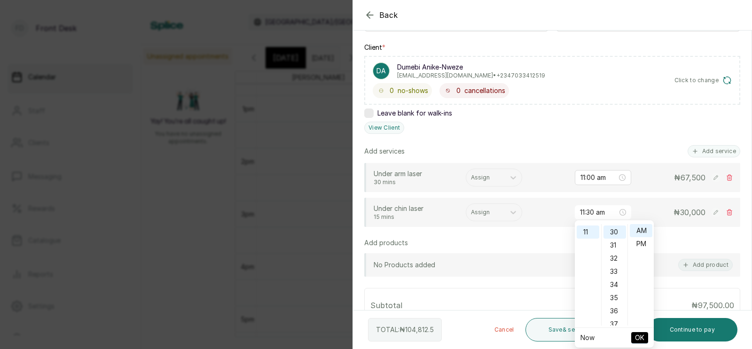
click at [638, 334] on span "OK" at bounding box center [639, 338] width 9 height 18
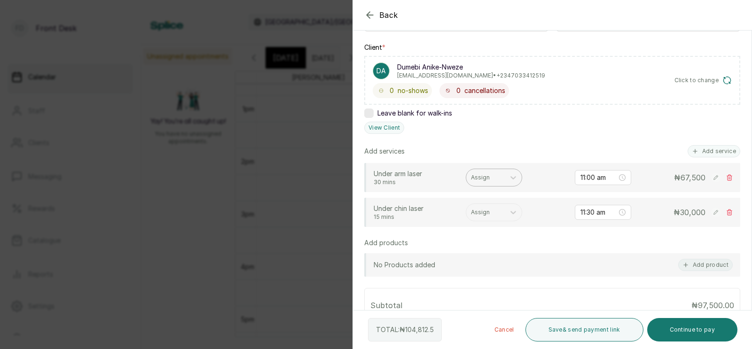
click at [486, 176] on div at bounding box center [485, 177] width 29 height 8
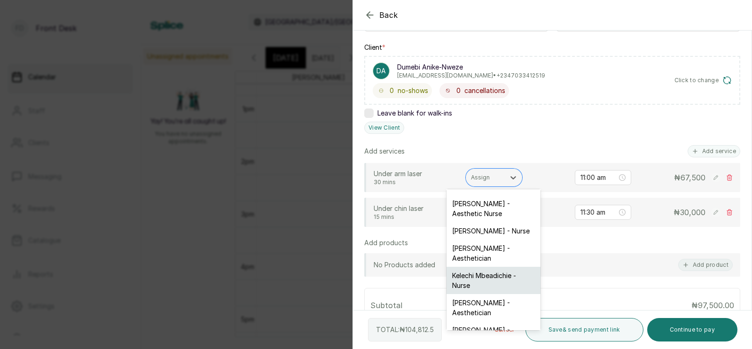
scroll to position [51, 0]
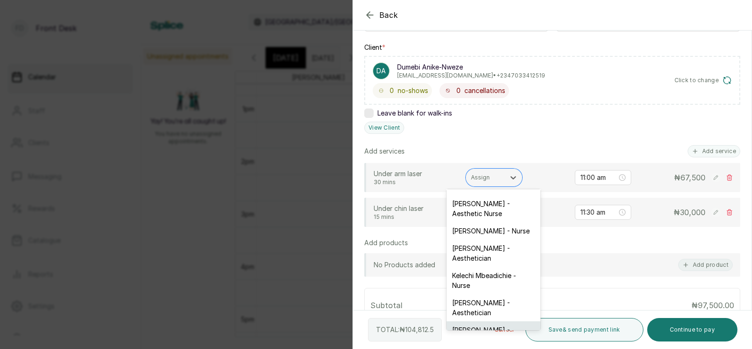
click at [480, 321] on div "[PERSON_NAME] - Aesthetician" at bounding box center [493, 334] width 94 height 27
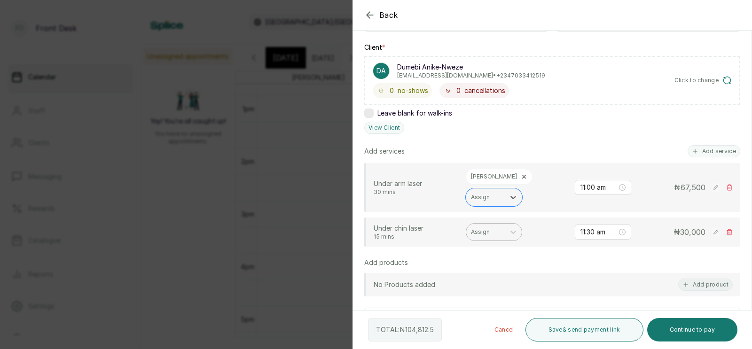
click at [487, 228] on div at bounding box center [485, 232] width 29 height 8
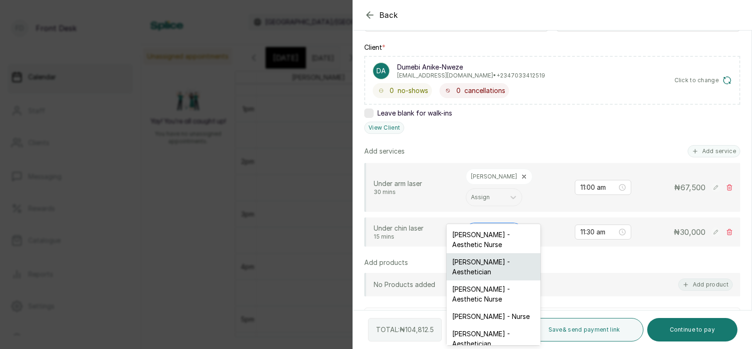
scroll to position [71, 0]
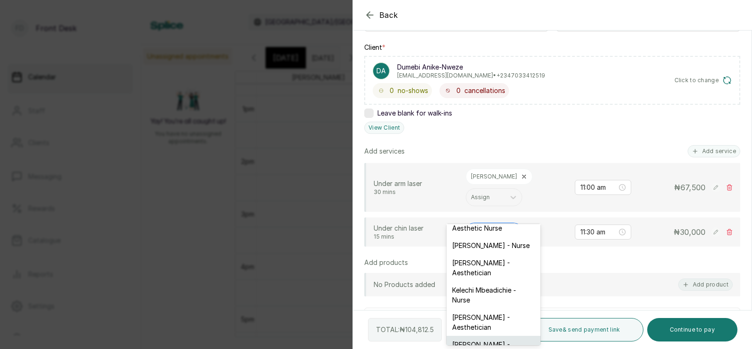
click at [480, 336] on div "[PERSON_NAME] - Aesthetician" at bounding box center [493, 349] width 94 height 27
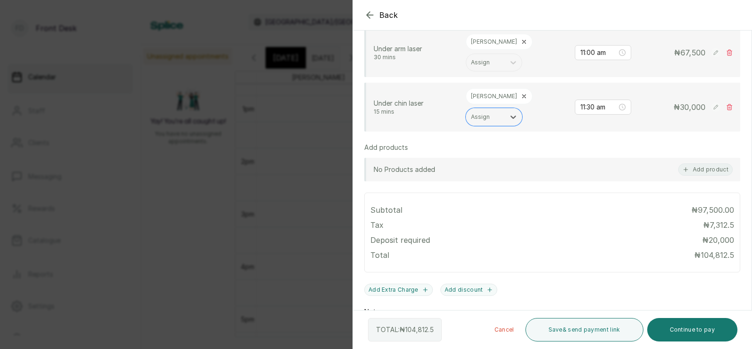
scroll to position [284, 0]
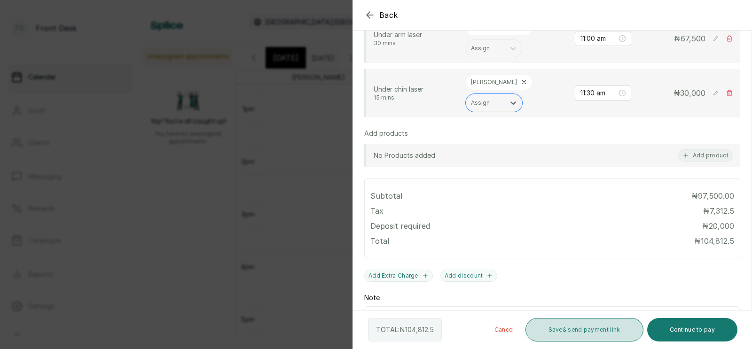
click at [592, 334] on button "Save & send payment link" at bounding box center [584, 329] width 118 height 23
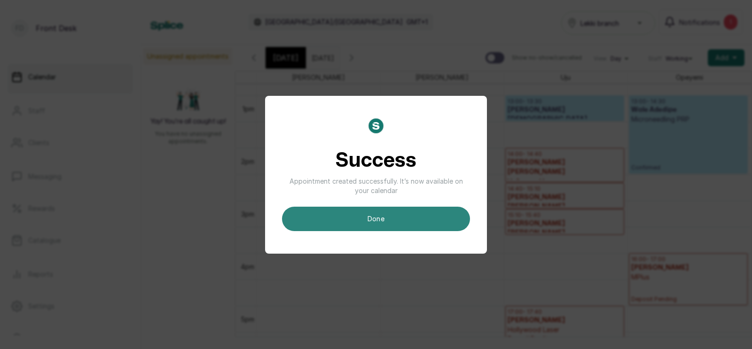
click at [353, 218] on button "done" at bounding box center [376, 219] width 188 height 24
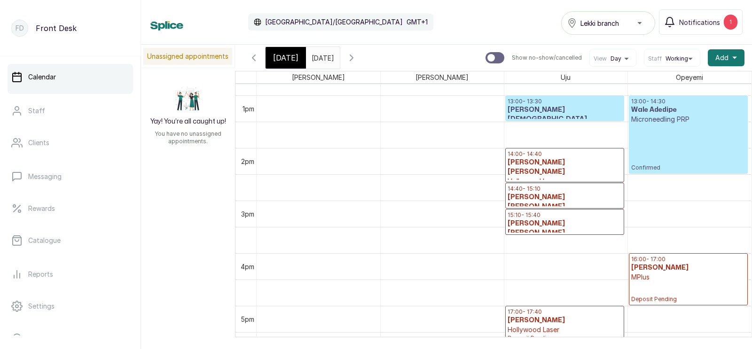
click at [282, 58] on span "[DATE]" at bounding box center [285, 57] width 25 height 11
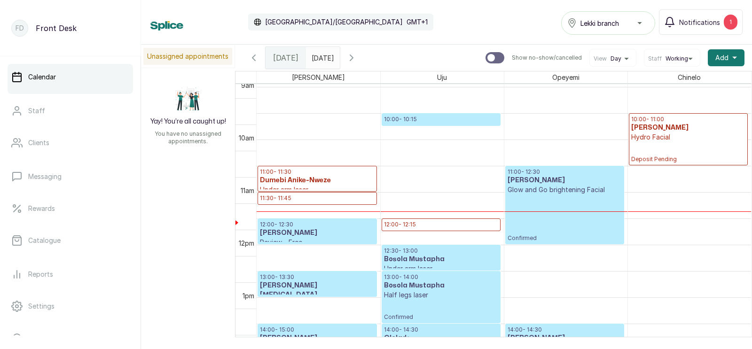
scroll to position [497, 0]
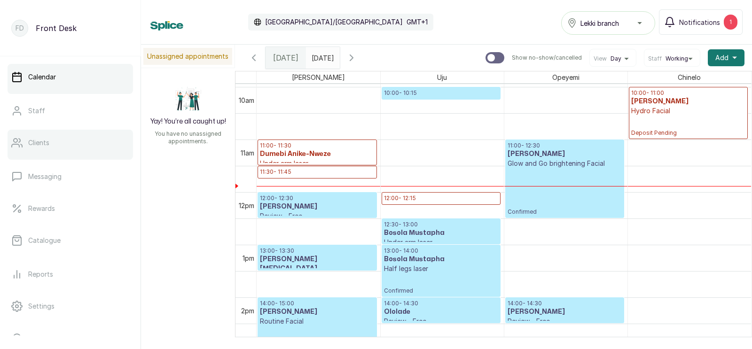
click at [42, 148] on link "Clients" at bounding box center [70, 143] width 125 height 26
